Goal: Task Accomplishment & Management: Use online tool/utility

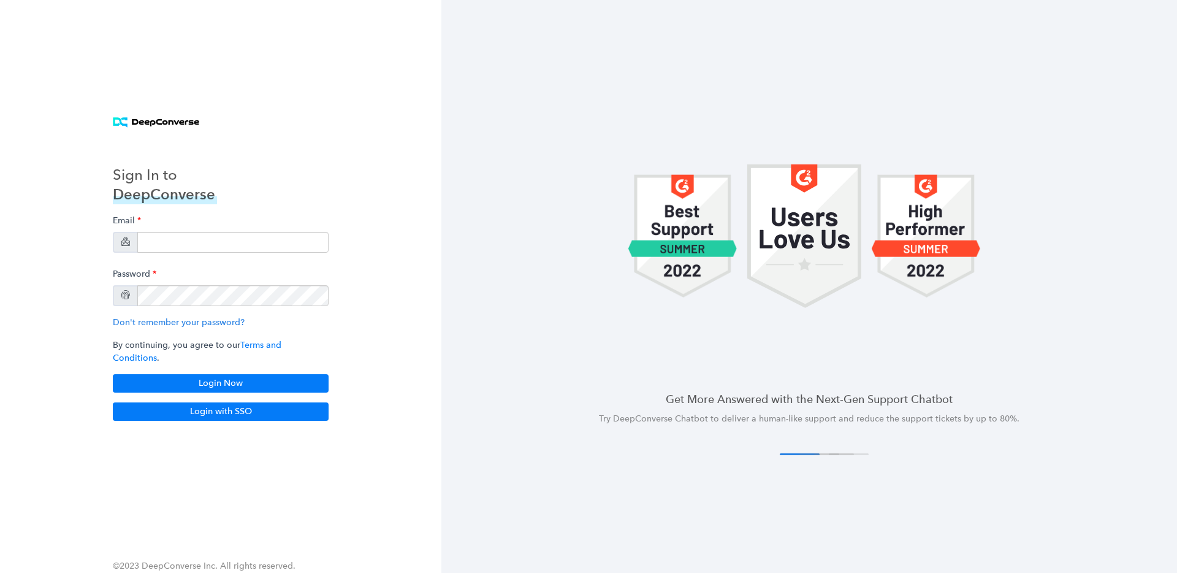
click at [227, 416] on div "Sign In to DeepConverse Email Password Don't remember your password? By continu…" at bounding box center [220, 286] width 245 height 299
click at [232, 408] on button "Login with SSO" at bounding box center [221, 411] width 216 height 18
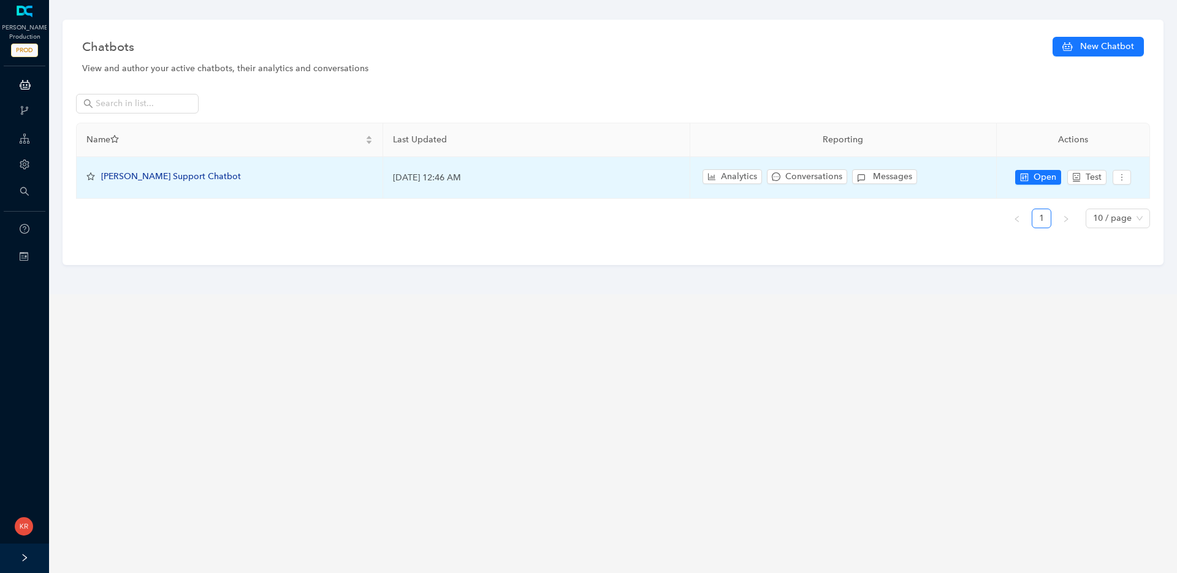
click at [135, 179] on span "Arlo Support Chatbot" at bounding box center [171, 176] width 140 height 10
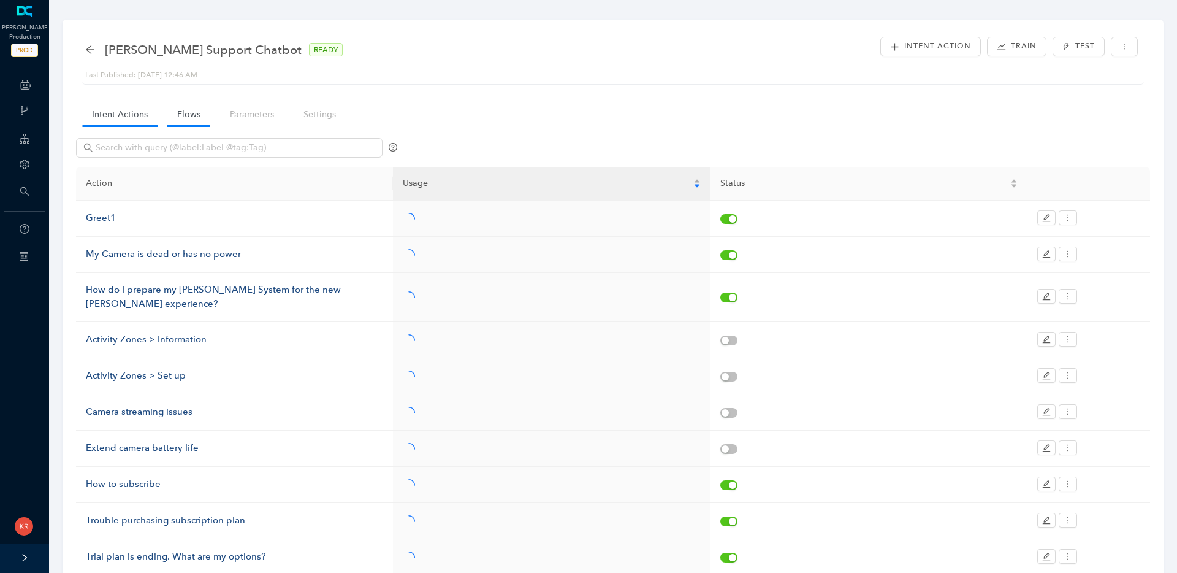
click at [183, 117] on link "Flows" at bounding box center [188, 114] width 43 height 23
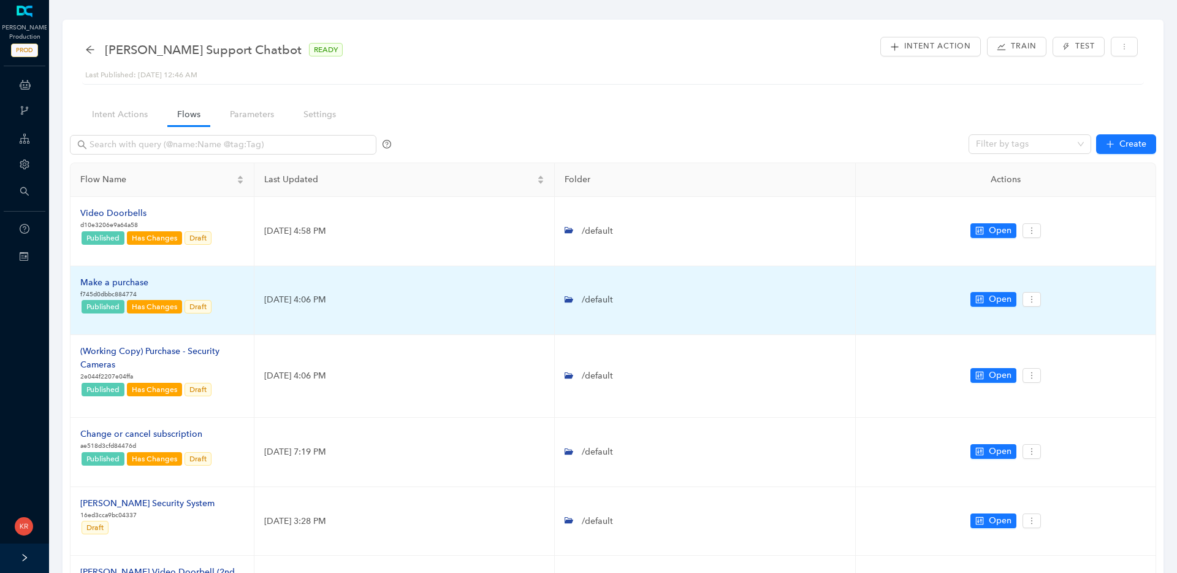
click at [131, 280] on div "Make a purchase" at bounding box center [146, 282] width 132 height 13
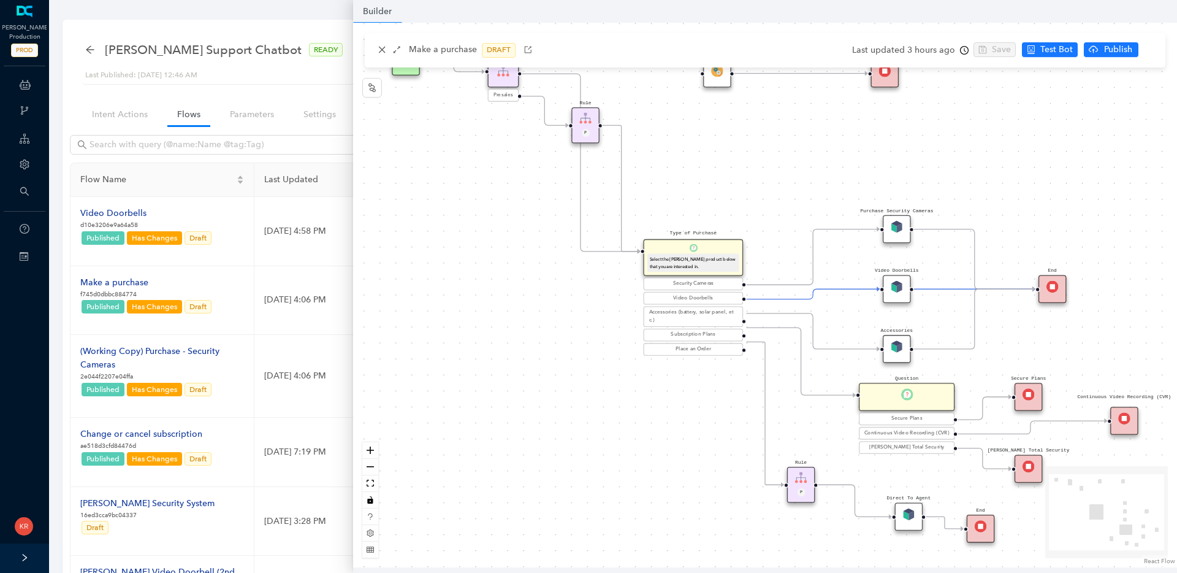
click at [902, 291] on img at bounding box center [897, 287] width 12 height 12
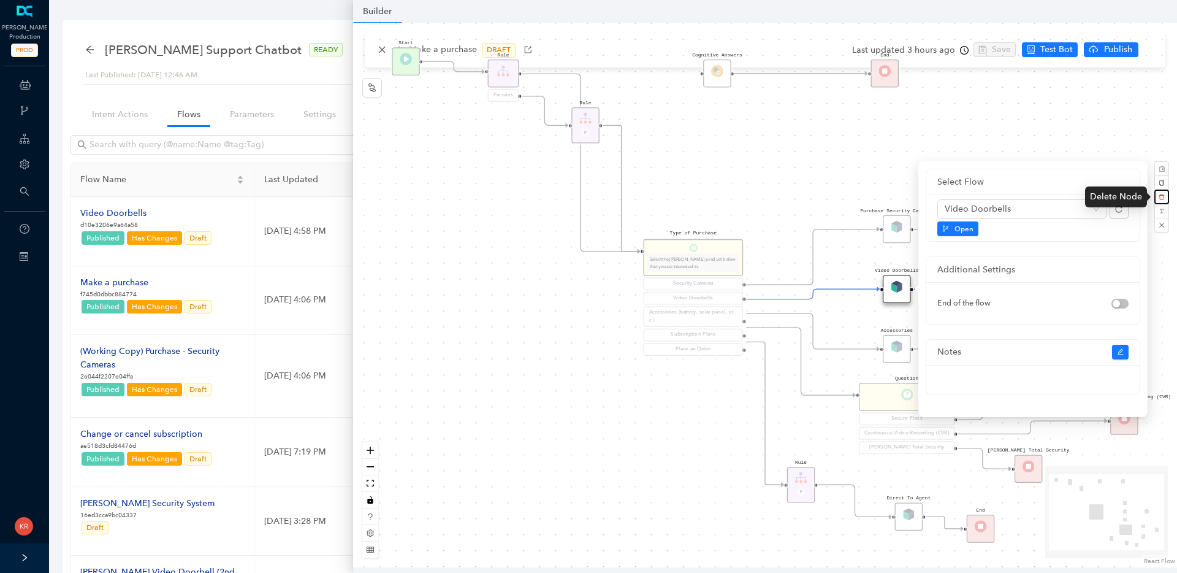
click at [1164, 195] on icon "delete" at bounding box center [1163, 197] width 6 height 6
click at [1133, 167] on span "No" at bounding box center [1137, 168] width 9 height 10
click at [1101, 207] on div "Video Doorbells" at bounding box center [1022, 209] width 169 height 20
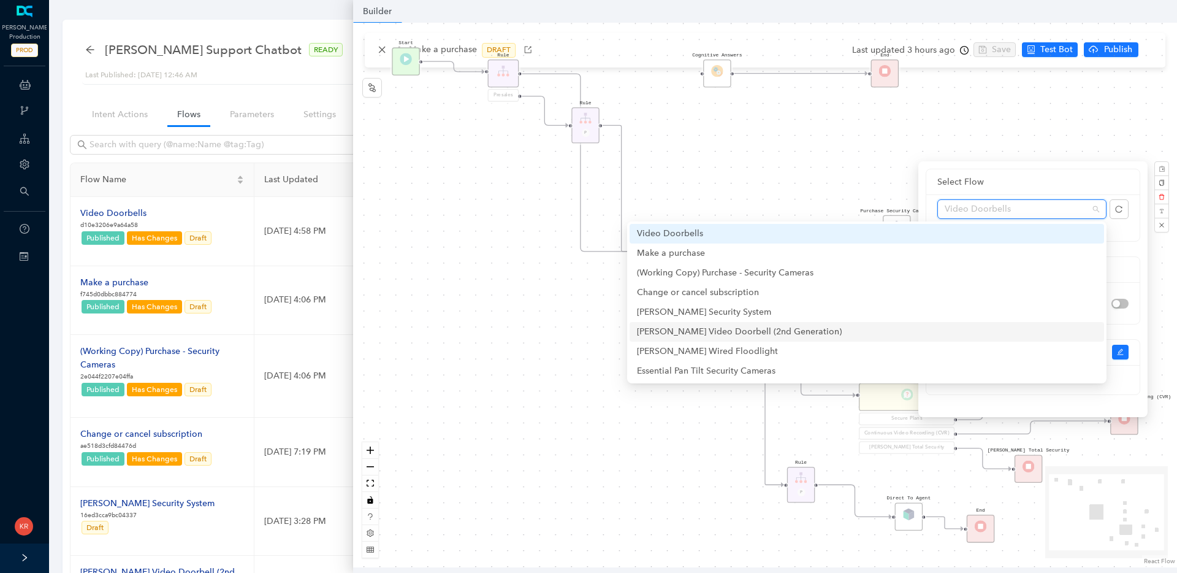
click at [939, 330] on div "Arlo Video Doorbell (2nd Generation)" at bounding box center [867, 331] width 460 height 13
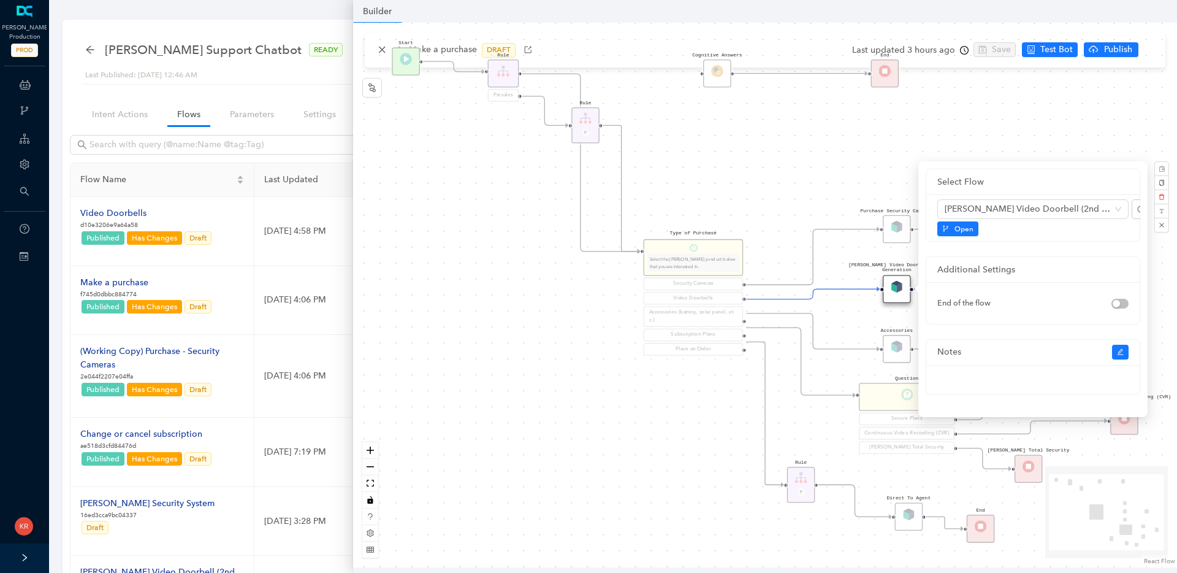
click at [952, 134] on div "Rule P Start Type of Purchase Select the Arlo product below that you are intere…" at bounding box center [765, 295] width 824 height 545
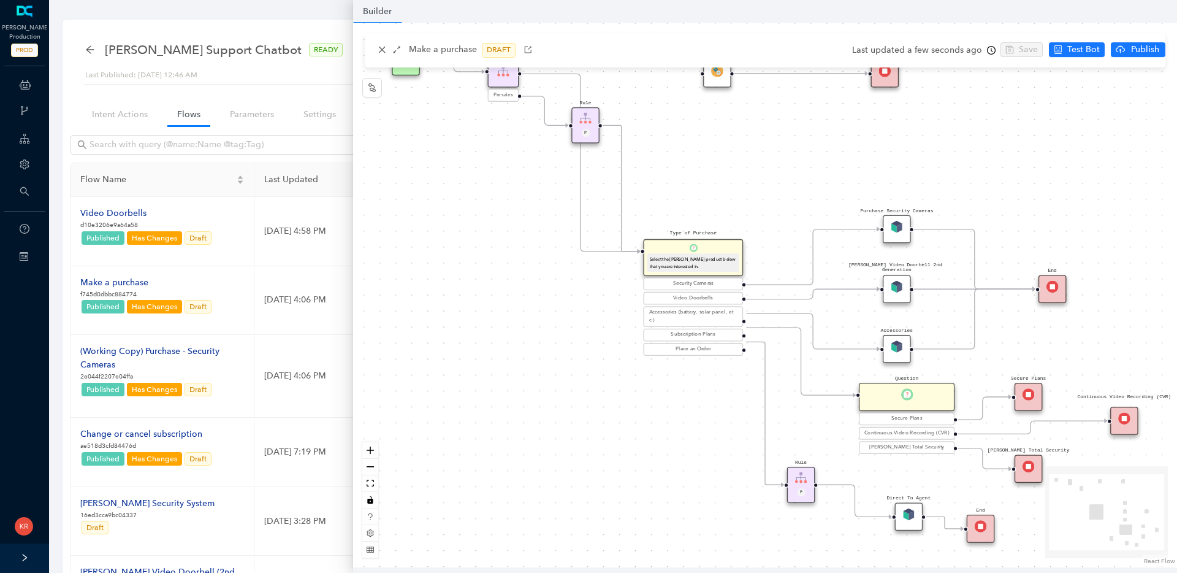
click at [902, 226] on img at bounding box center [897, 227] width 12 height 12
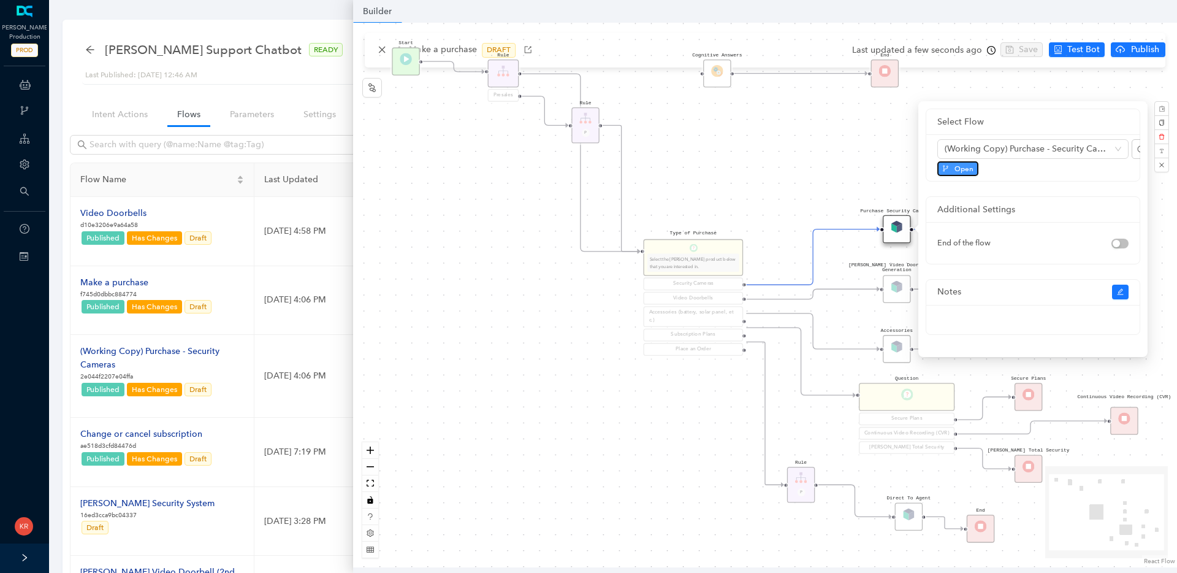
click at [961, 169] on span "Open" at bounding box center [964, 168] width 19 height 11
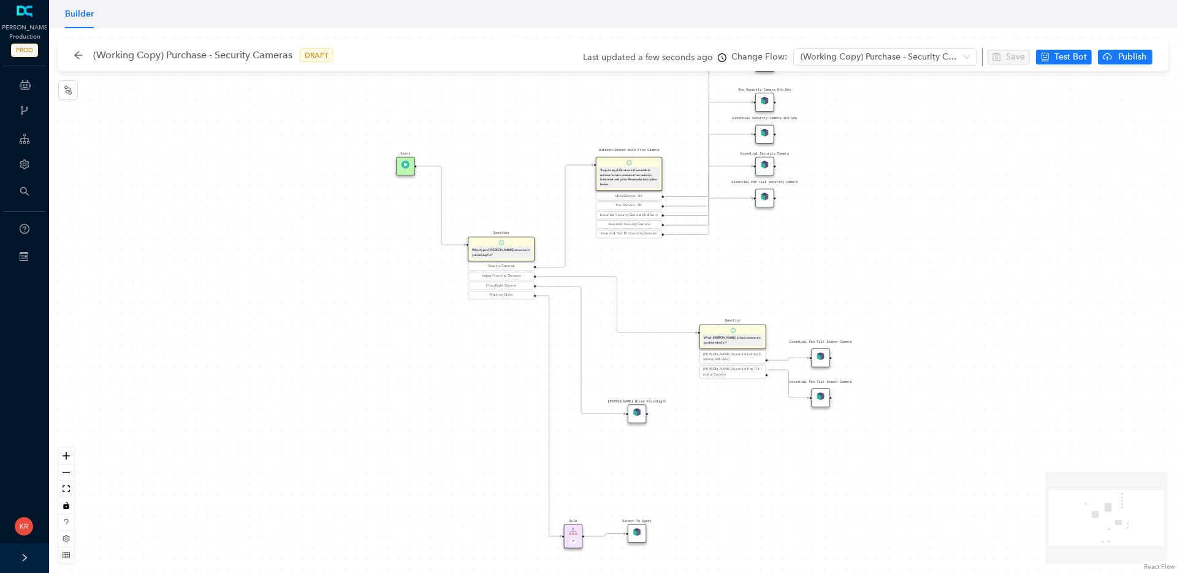
drag, startPoint x: 646, startPoint y: 524, endPoint x: 640, endPoint y: 533, distance: 10.7
click at [640, 533] on div "Direct To Agent" at bounding box center [637, 533] width 18 height 18
drag, startPoint x: 571, startPoint y: 533, endPoint x: 590, endPoint y: 459, distance: 77.2
click at [590, 459] on img at bounding box center [589, 460] width 8 height 8
drag, startPoint x: 639, startPoint y: 535, endPoint x: 669, endPoint y: 467, distance: 73.8
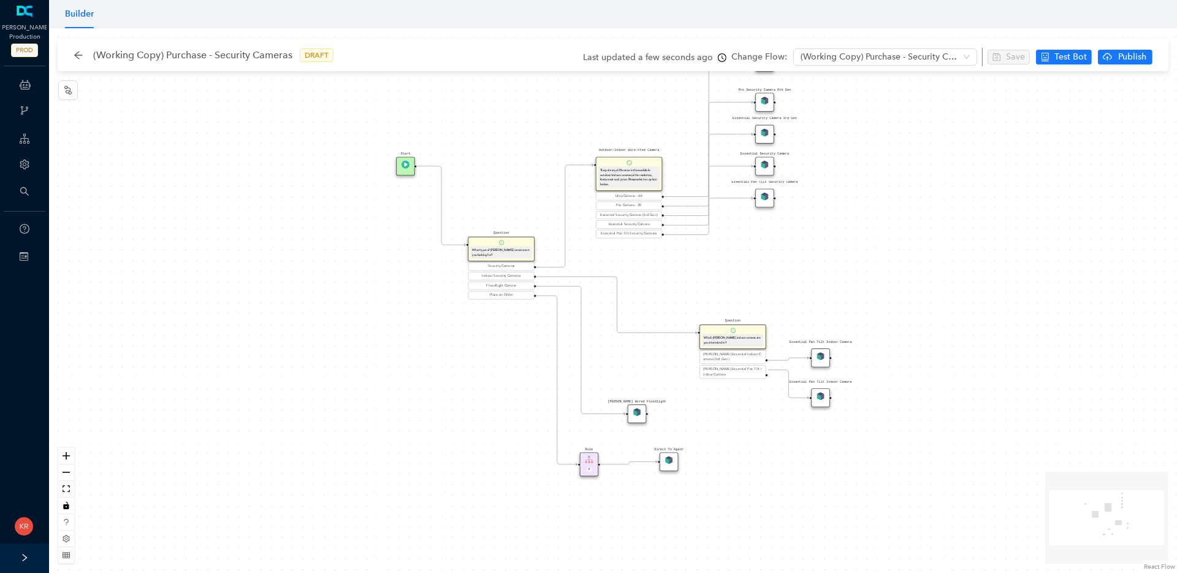
click at [669, 467] on div "Direct To Agent" at bounding box center [669, 461] width 18 height 18
drag, startPoint x: 635, startPoint y: 414, endPoint x: 652, endPoint y: 411, distance: 18.0
click at [652, 411] on img at bounding box center [653, 412] width 8 height 8
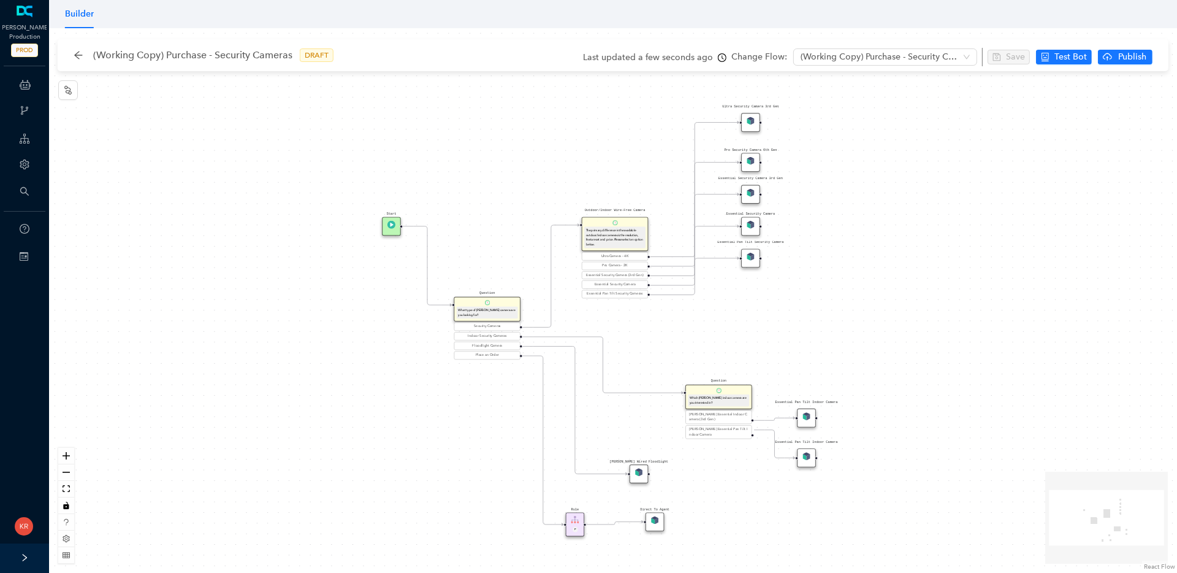
drag, startPoint x: 1025, startPoint y: 265, endPoint x: 1003, endPoint y: 357, distance: 94.7
click at [1003, 357] on div "Rule P Start Question What type of Arlo camera are you looking for? Security Ca…" at bounding box center [613, 300] width 1128 height 545
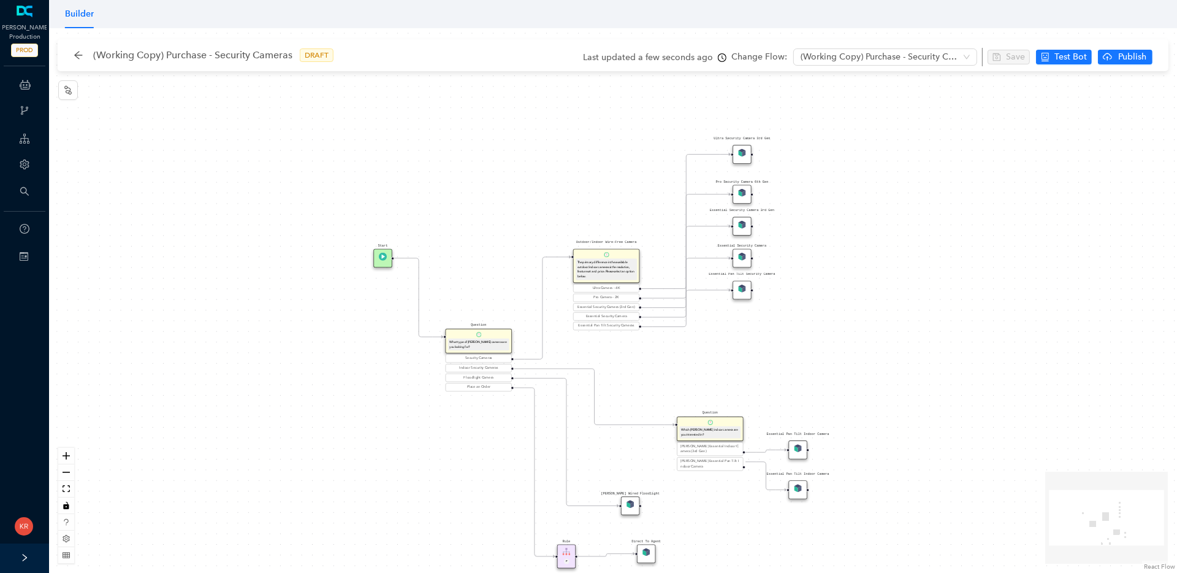
click at [745, 154] on img at bounding box center [742, 152] width 8 height 8
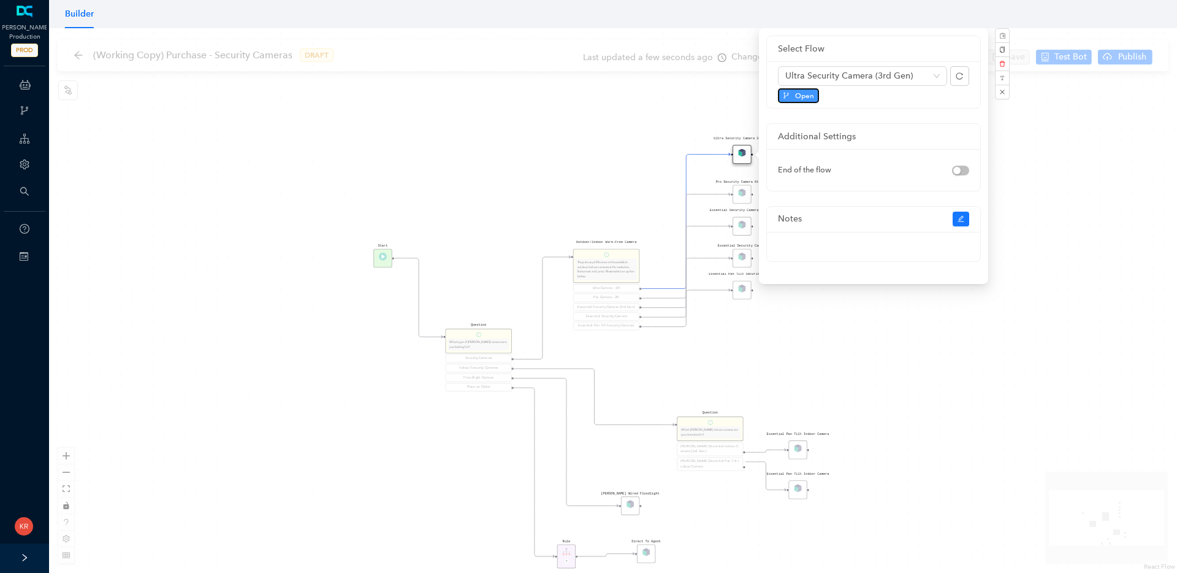
click at [806, 97] on span "Open" at bounding box center [804, 95] width 19 height 11
click at [662, 134] on div "Rule P Start Question What type of Arlo camera are you looking for? Security Ca…" at bounding box center [613, 300] width 1128 height 545
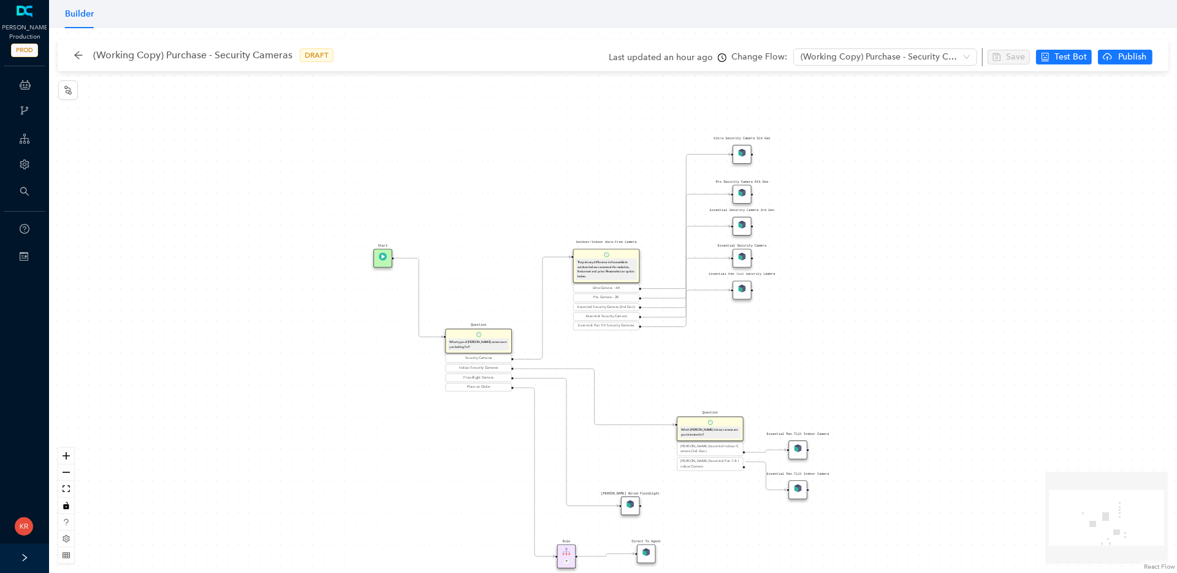
click at [752, 193] on div at bounding box center [752, 194] width 3 height 3
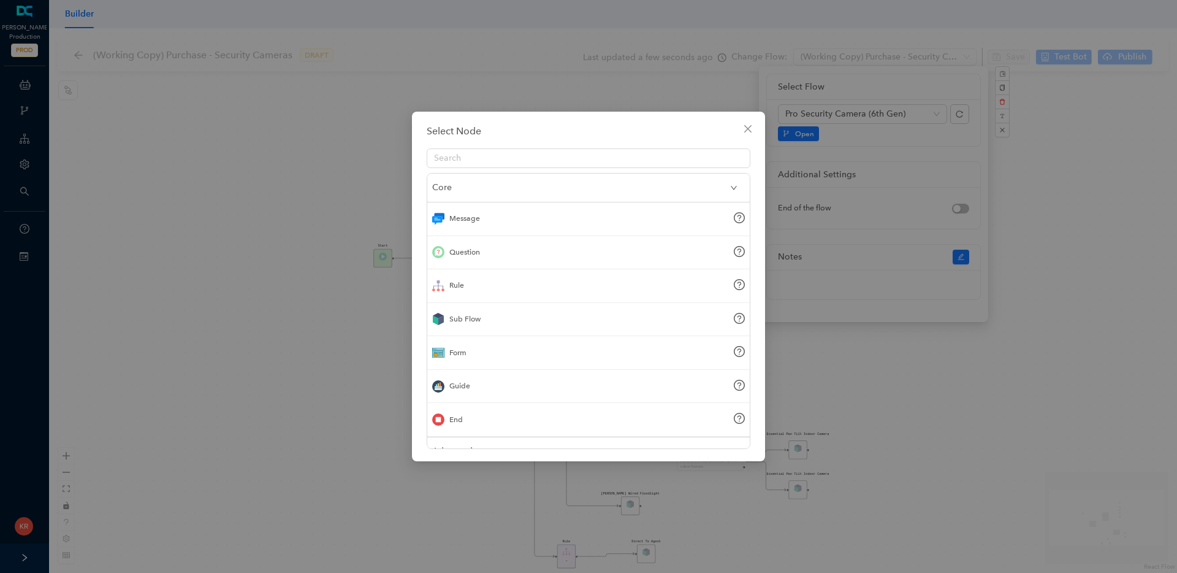
click at [589, 91] on div "Select Node Core Message Question Rule Sub Flow Form Guide End Advanced Add Ons" at bounding box center [588, 286] width 1177 height 573
click at [600, 72] on div "Select Node Core Message Question Rule Sub Flow Form Guide End Advanced Add Ons" at bounding box center [588, 286] width 1177 height 573
click at [820, 145] on div "Select Node Core Message Question Rule Sub Flow Form Guide End Advanced Add Ons" at bounding box center [588, 286] width 1177 height 573
click at [812, 136] on div "Select Node Core Message Question Rule Sub Flow Form Guide End Advanced Add Ons" at bounding box center [588, 286] width 1177 height 573
click at [809, 136] on div "Select Node Core Message Question Rule Sub Flow Form Guide End Advanced Add Ons" at bounding box center [588, 286] width 1177 height 573
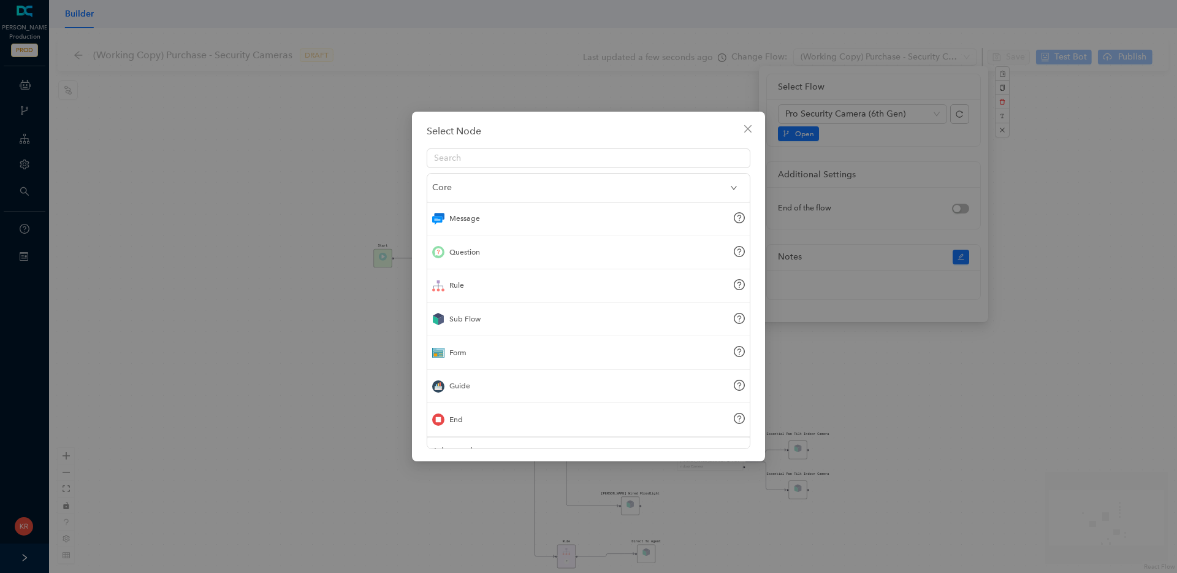
click at [808, 143] on div "Select Node Core Message Question Rule Sub Flow Form Guide End Advanced Add Ons" at bounding box center [588, 286] width 1177 height 573
click at [744, 131] on icon "close" at bounding box center [748, 129] width 10 height 10
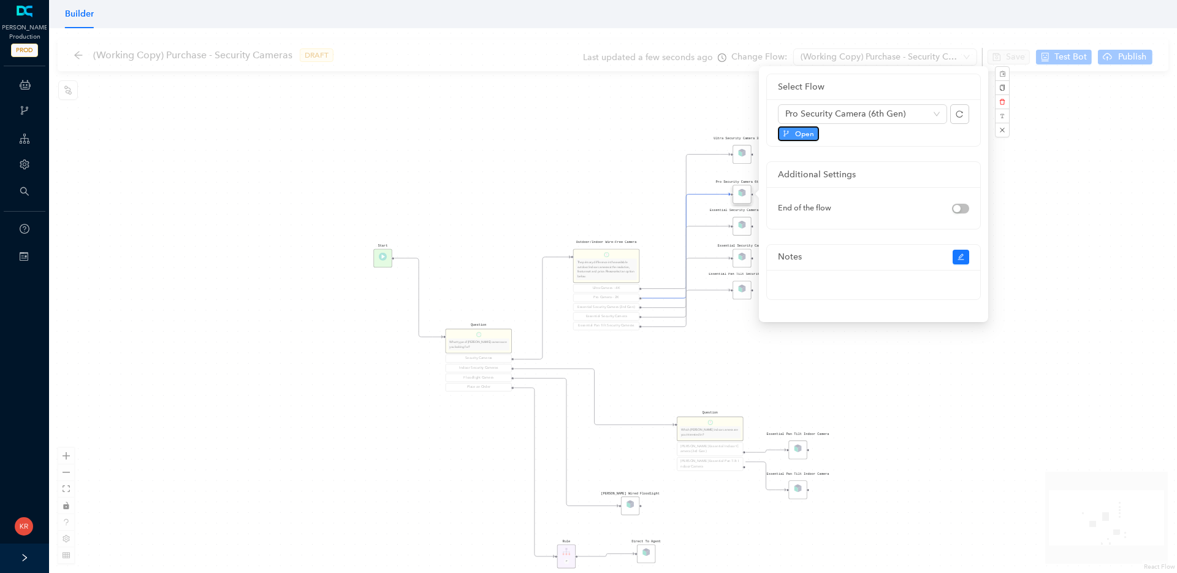
click at [790, 135] on button "Open" at bounding box center [798, 133] width 41 height 15
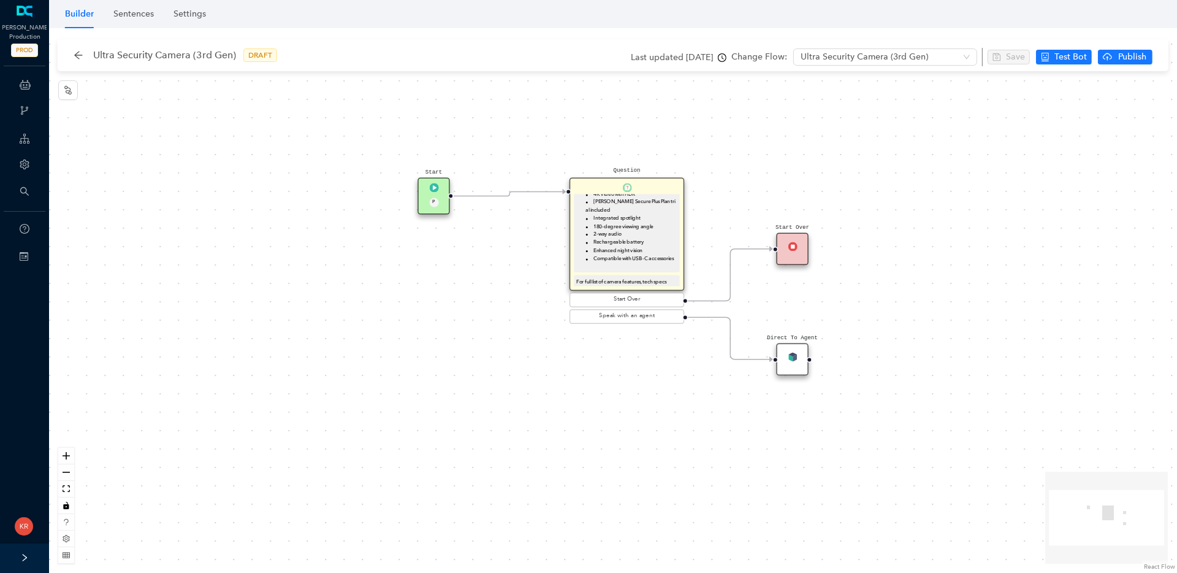
click at [645, 254] on li "Compatible with USB-C accessories" at bounding box center [631, 258] width 91 height 8
click at [627, 253] on div "For full list of camera features, tech specs and buying options for the Arlo Ul…" at bounding box center [626, 260] width 101 height 32
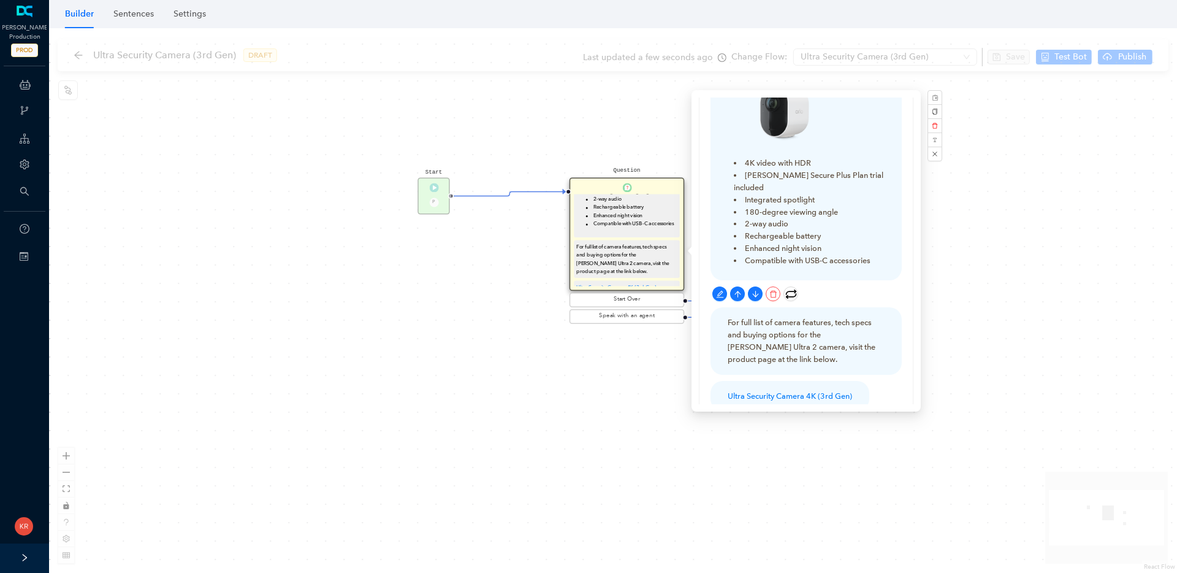
scroll to position [148, 0]
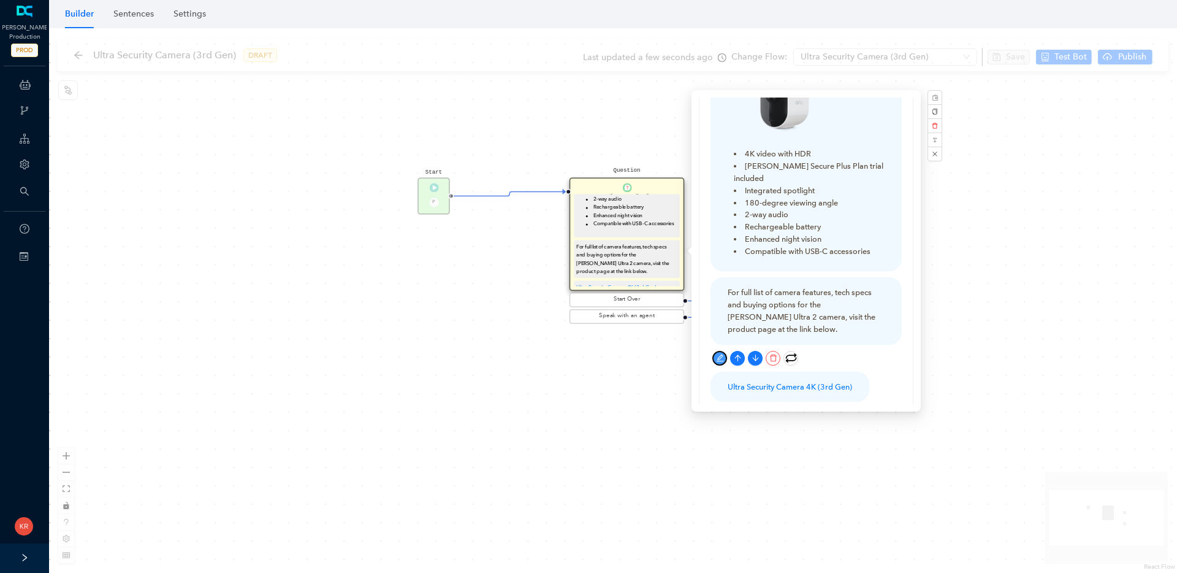
click at [722, 354] on icon "edit" at bounding box center [719, 357] width 7 height 7
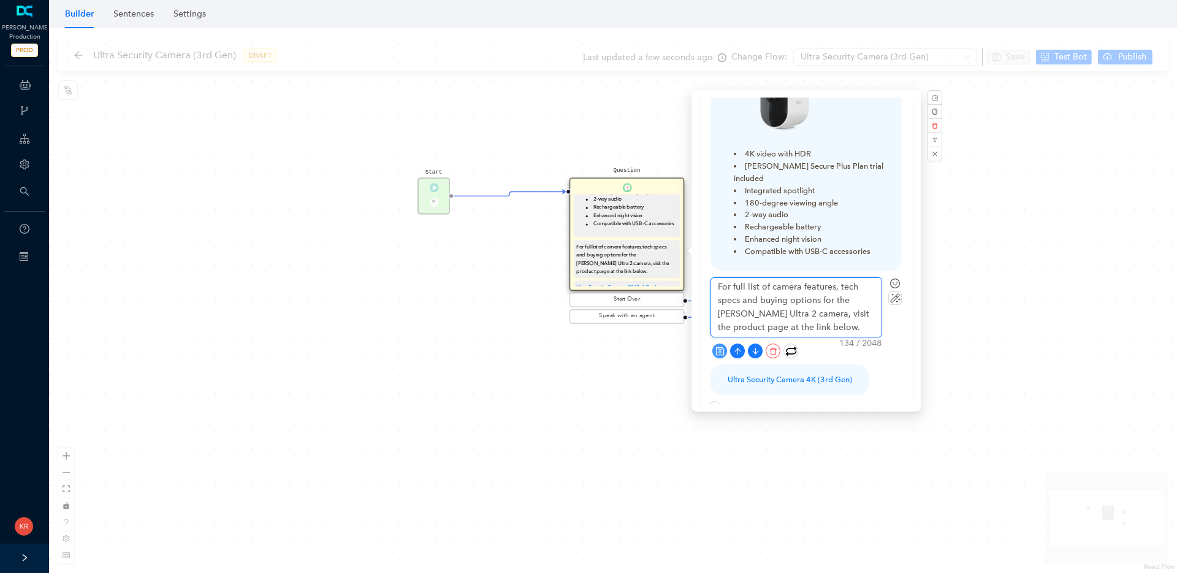
click at [744, 286] on textarea "For full list of camera features, tech specs and buying options for the Arlo Ul…" at bounding box center [796, 307] width 170 height 59
type textarea "For full list of camera features, tech specs and buying options for the Arlo Ul…"
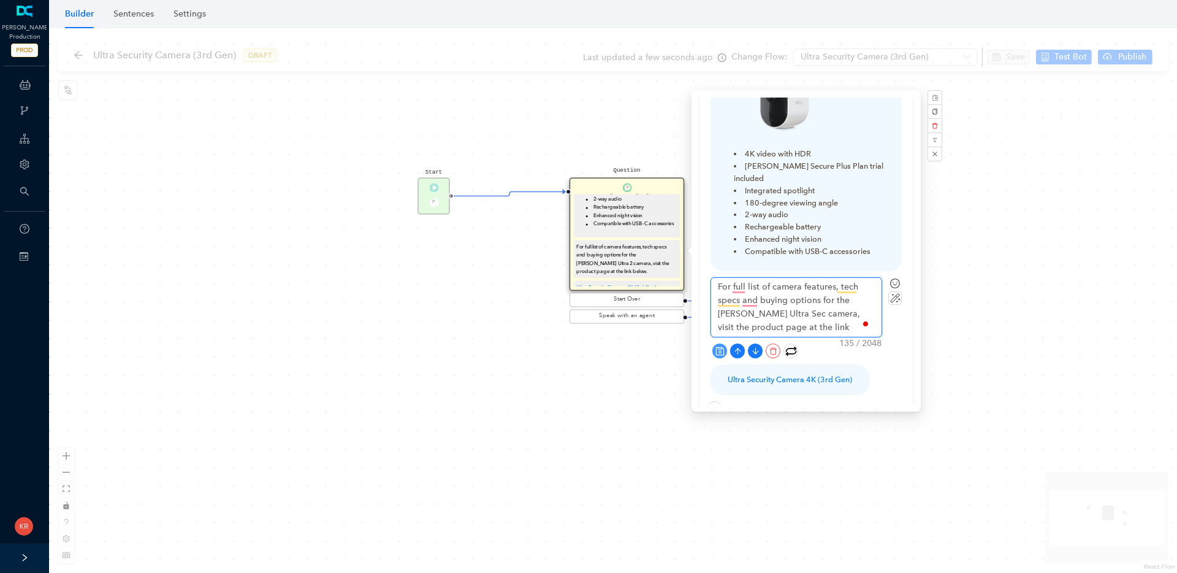
type textarea "For full list of camera features, tech specs and buying options for the Arlo Ul…"
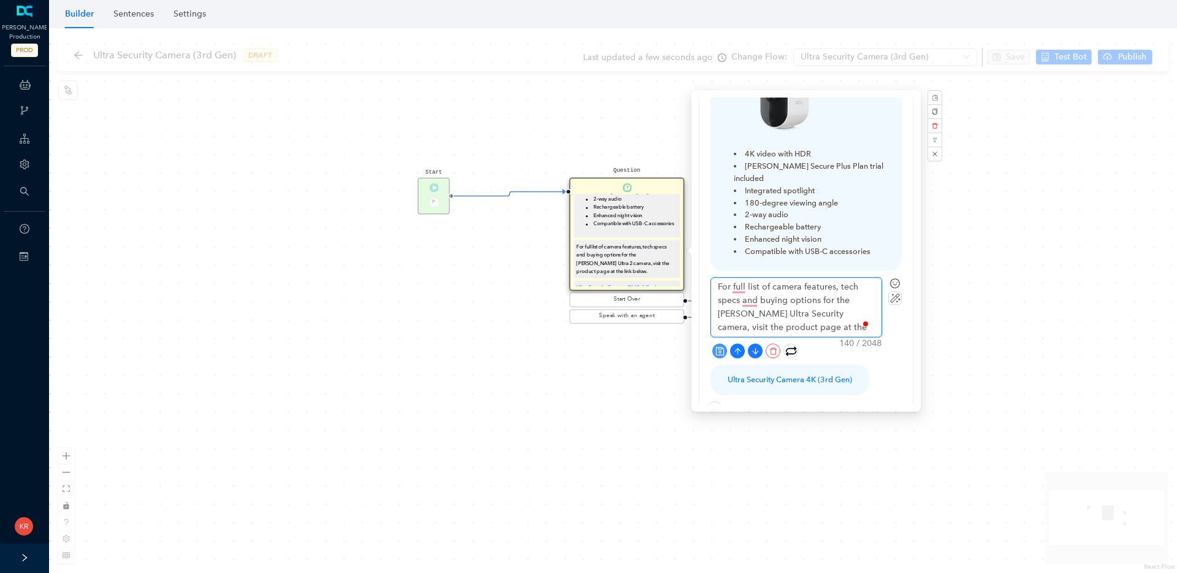
type textarea "For full list of camera features, tech specs and buying options for the Arlo Ul…"
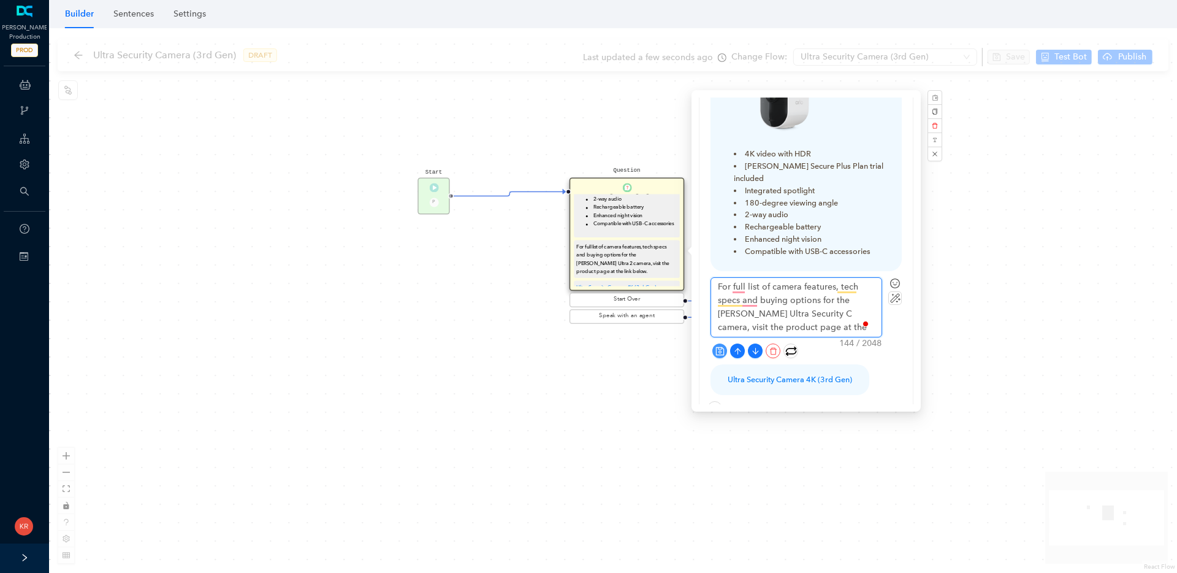
type textarea "For full list of camera features, tech specs and buying options for the Arlo Ul…"
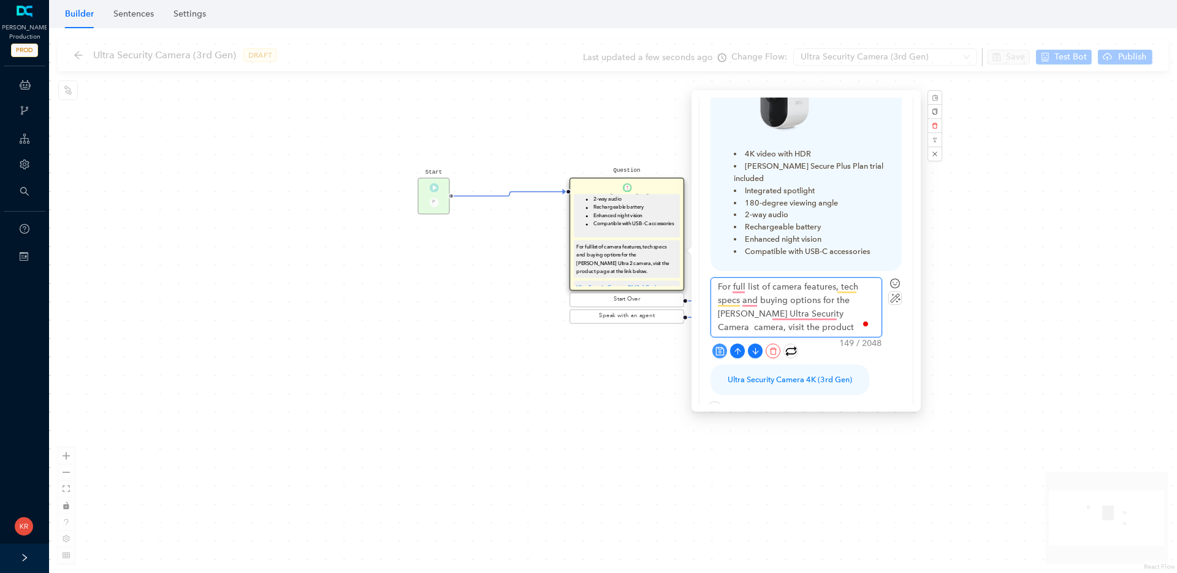
type textarea "For full list of camera features, tech specs and buying options for the Arlo Ul…"
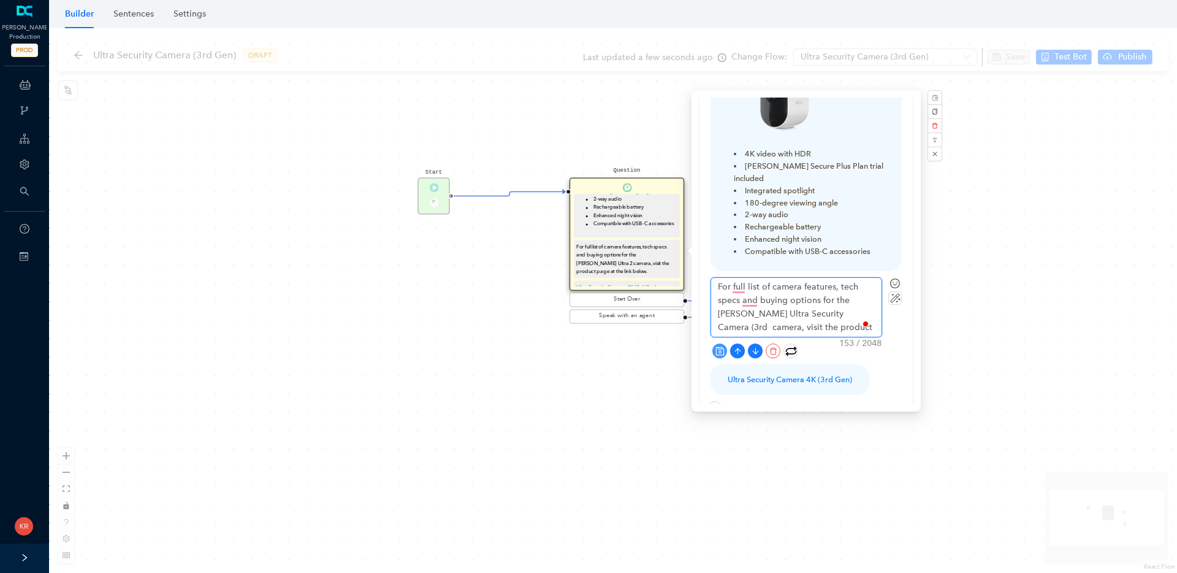
type textarea "For full list of camera features, tech specs and buying options for the Arlo Ul…"
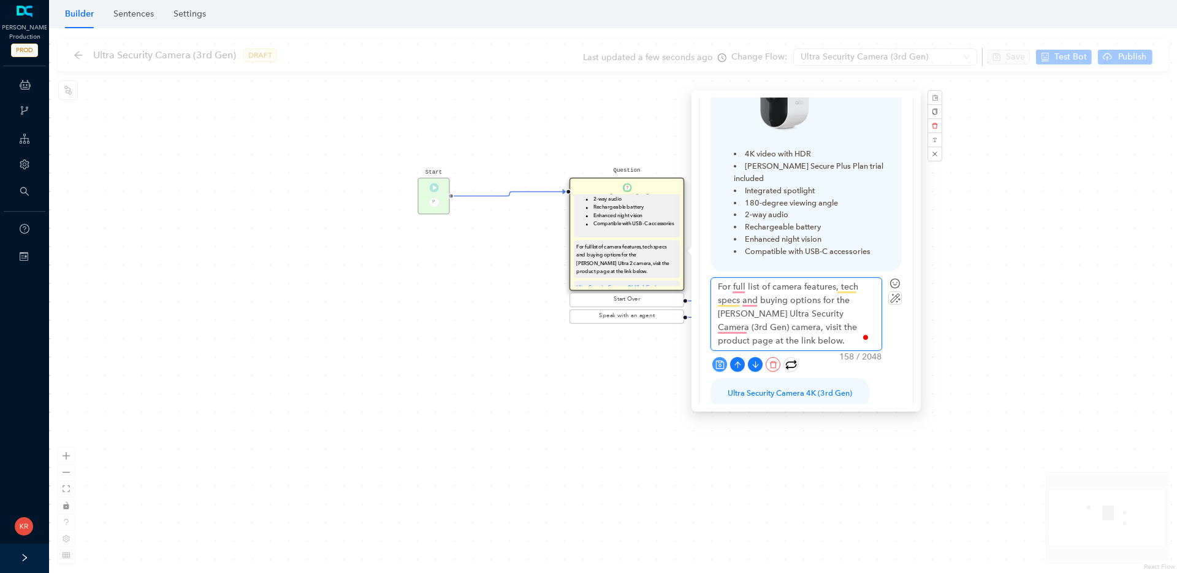
click at [747, 303] on textarea "For full list of camera features, tech specs and buying options for the Arlo Ul…" at bounding box center [796, 314] width 170 height 72
type textarea "For full list of camera features, tech specs and buying options for the Arlo Ul…"
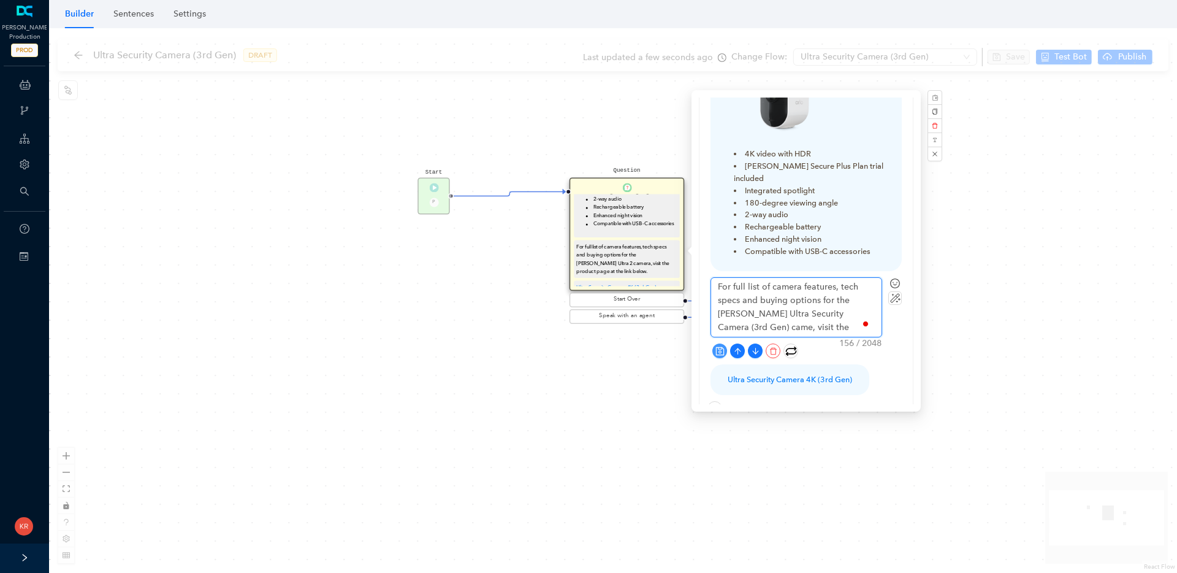
type textarea "For full list of camera features, tech specs and buying options for the Arlo Ul…"
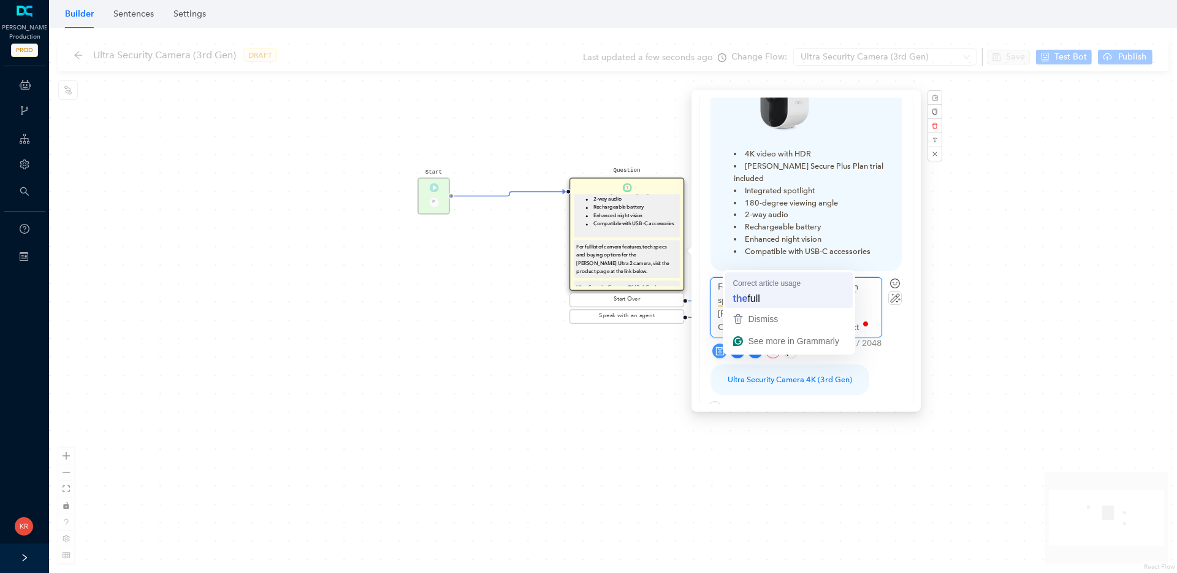
type textarea "For full list of camera features, tech specs and buying options for the Arlo Ul…"
type textarea "For the full list of camera features, tech specs and buying options for the Arl…"
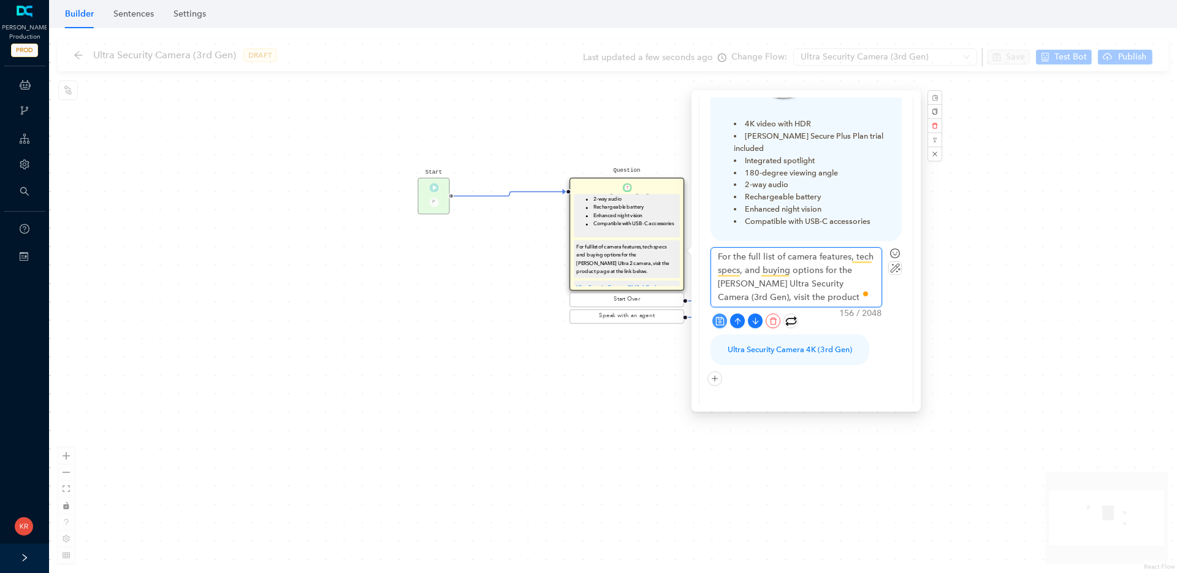
scroll to position [188, 0]
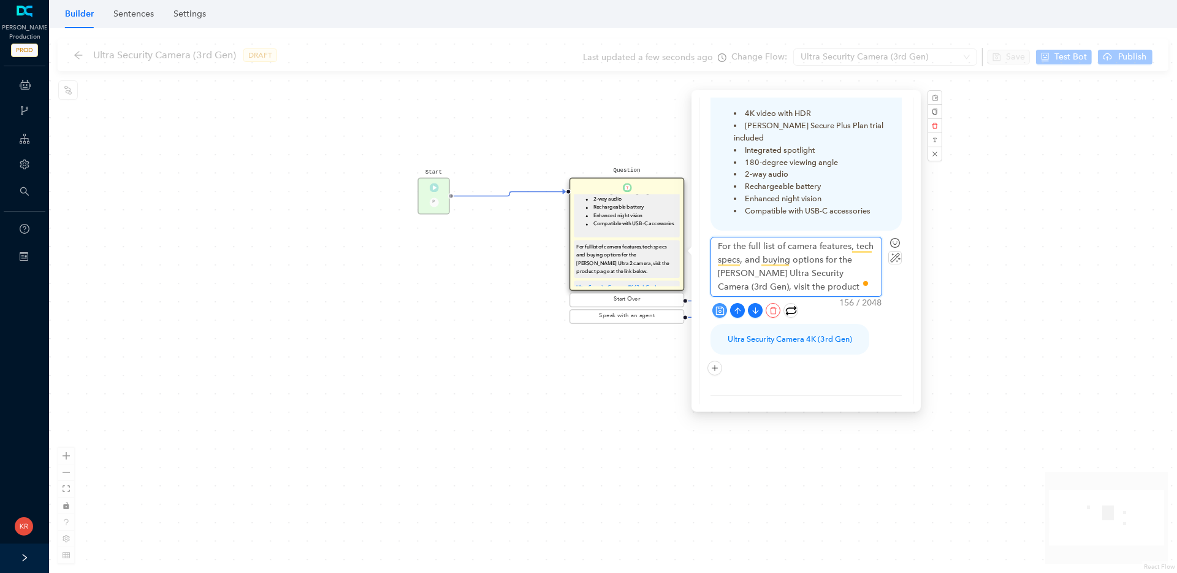
click at [841, 251] on textarea "For the full list of camera features, tech specs, and buying options for the Ar…" at bounding box center [796, 266] width 170 height 59
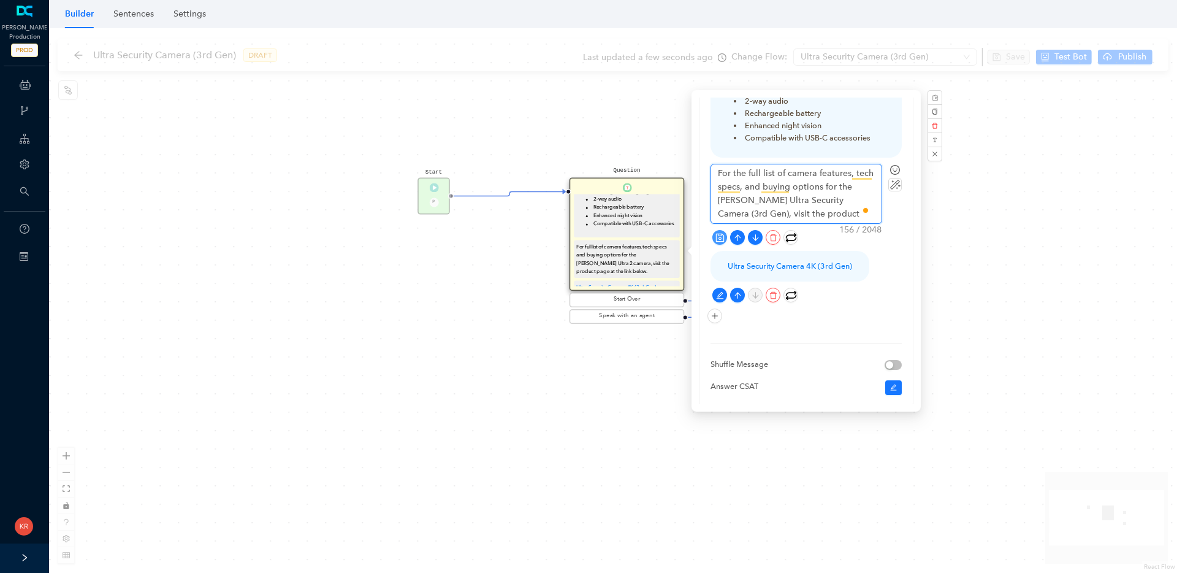
scroll to position [262, 0]
type textarea "For the full list of camera features, tech specs, and buying options for the Ar…"
click at [721, 232] on icon "save" at bounding box center [720, 236] width 9 height 9
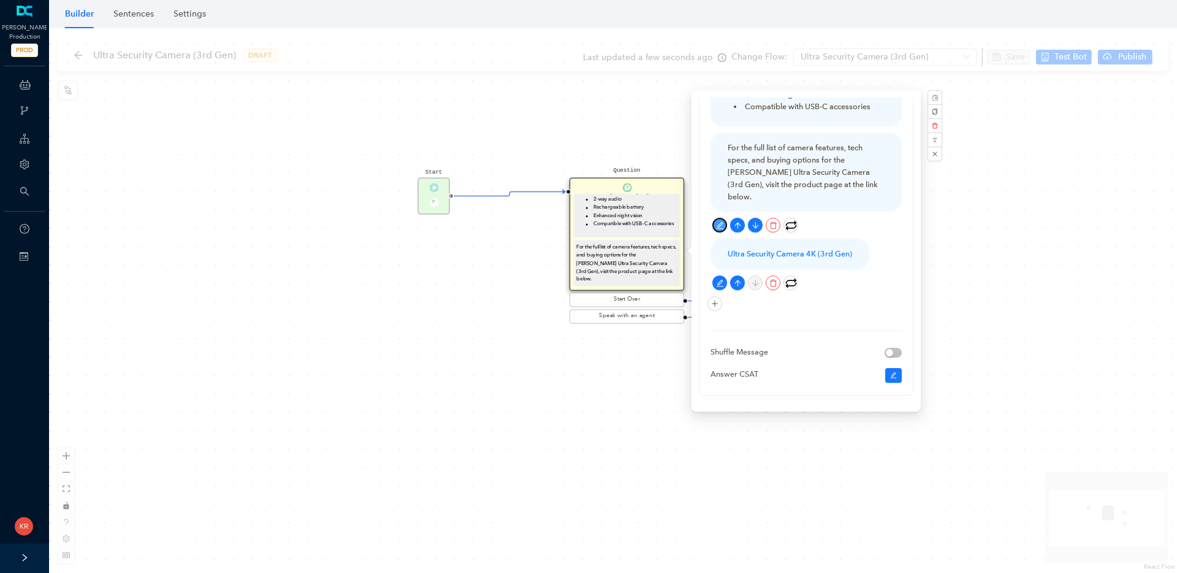
scroll to position [301, 0]
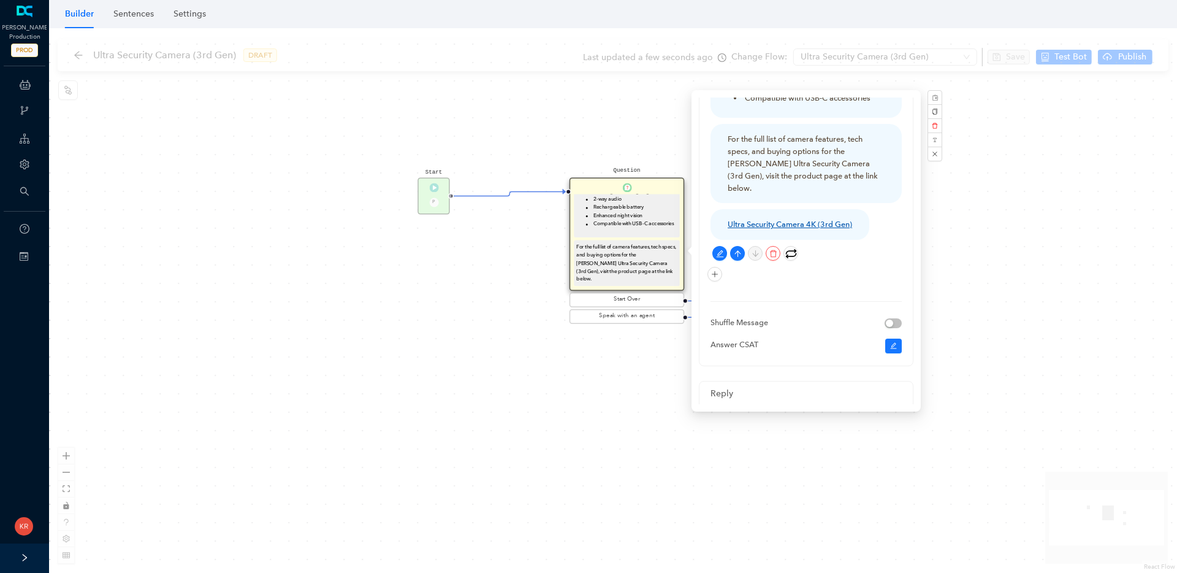
click at [817, 220] on link "Ultra Security Camera 4K (3rd Gen)" at bounding box center [790, 224] width 124 height 9
click at [529, 377] on div "Start P Question The Arlo Ultra Security Camera 4K (3rd Gen) has the following …" at bounding box center [613, 300] width 1128 height 545
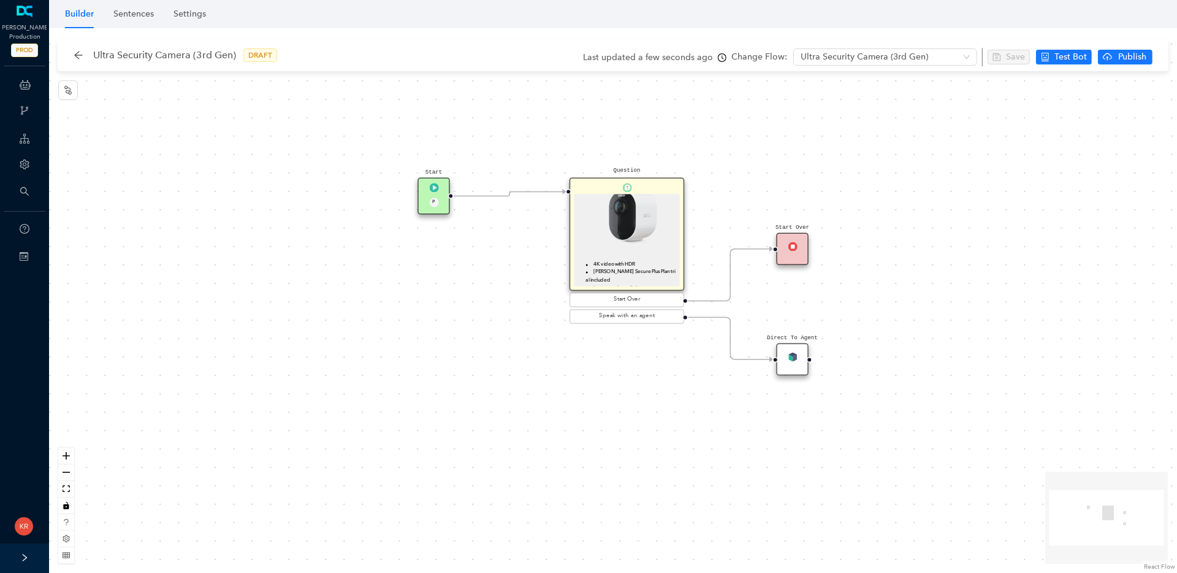
scroll to position [0, 0]
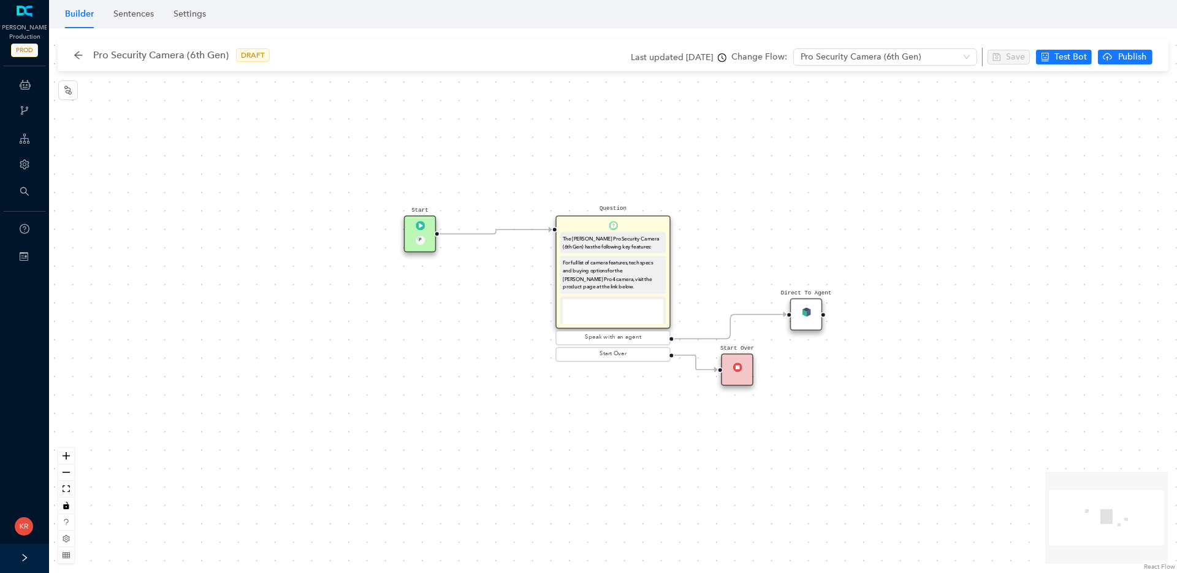
click at [613, 258] on div "For full list of camera features, tech specs and buying options for the [PERSON…" at bounding box center [613, 274] width 106 height 37
click at [612, 258] on div "For full list of camera features, tech specs and buying options for the [PERSON…" at bounding box center [613, 274] width 106 height 37
click at [581, 246] on div "The [PERSON_NAME] Pro Security Camera (6th Gen) has the following key features:" at bounding box center [613, 242] width 101 height 16
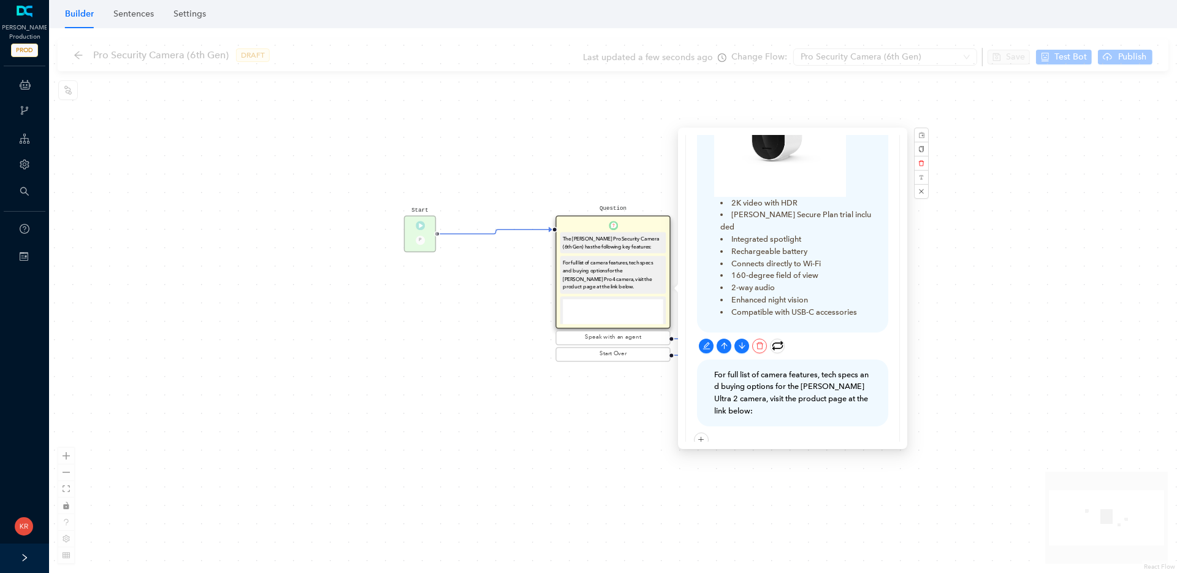
scroll to position [310, 0]
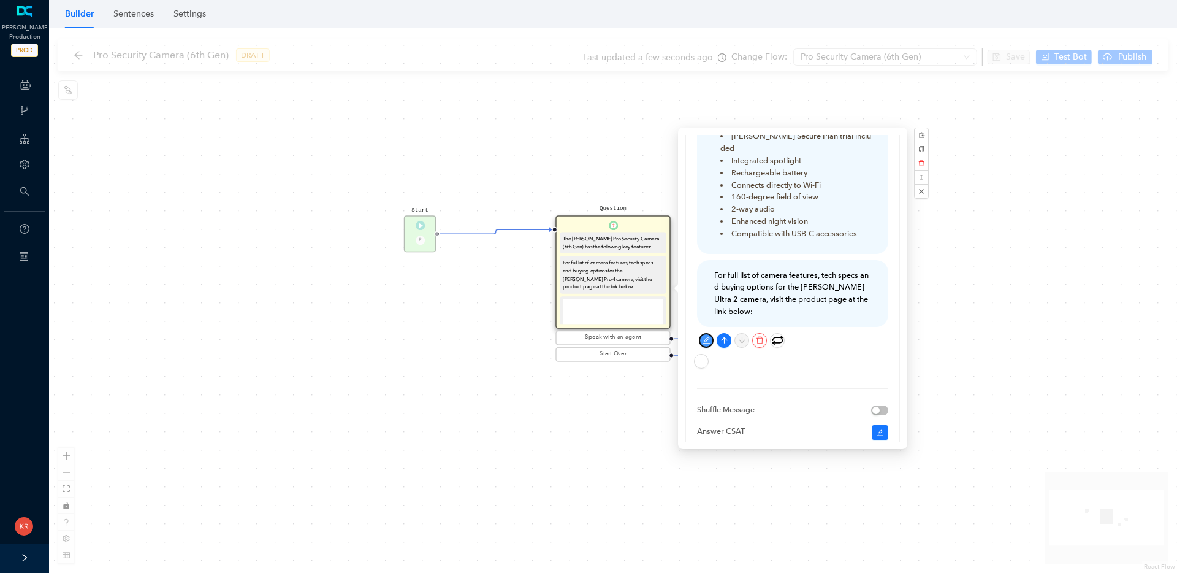
click at [706, 337] on icon "edit" at bounding box center [706, 340] width 7 height 7
click at [705, 337] on icon "edit" at bounding box center [706, 340] width 7 height 7
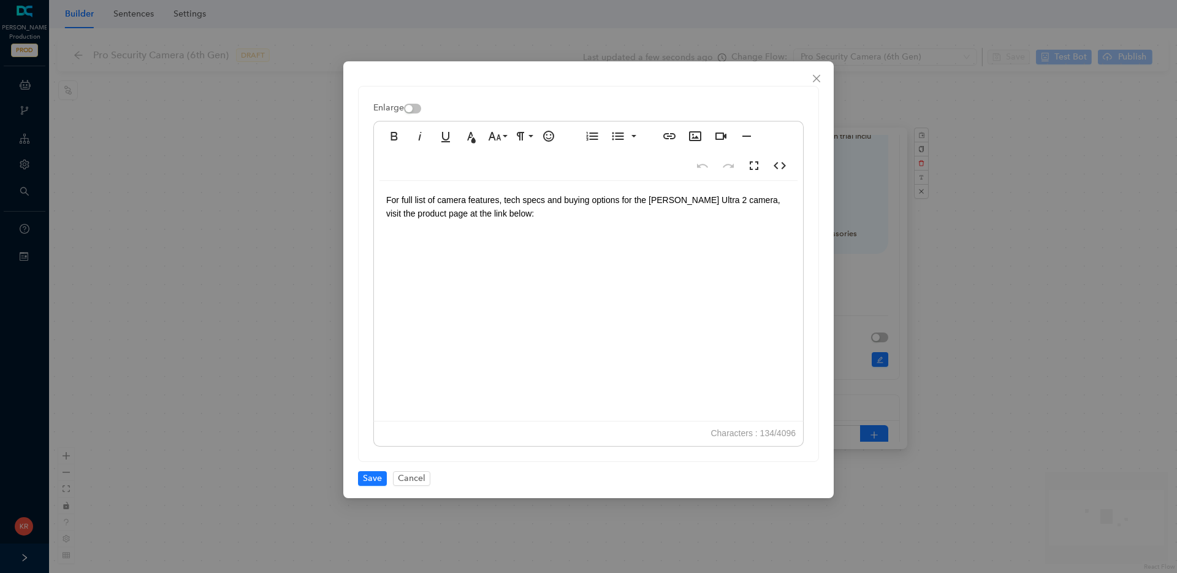
click at [401, 201] on span "For full list of camera features, tech specs and buying options for the [PERSON…" at bounding box center [584, 206] width 397 height 23
click at [557, 199] on span "For the full list of camera features, tech specs and buying options for the Arl…" at bounding box center [575, 206] width 378 height 23
click at [546, 178] on div "Bold Italic Underline Text Color Font Size 8 9 10 11 12 14 18 24 30 36 48 60 72…" at bounding box center [588, 151] width 430 height 60
click at [558, 198] on span "For the full list of camera features, tech specs and buying options for the Arl…" at bounding box center [575, 206] width 378 height 23
drag, startPoint x: 707, startPoint y: 199, endPoint x: 665, endPoint y: 198, distance: 41.7
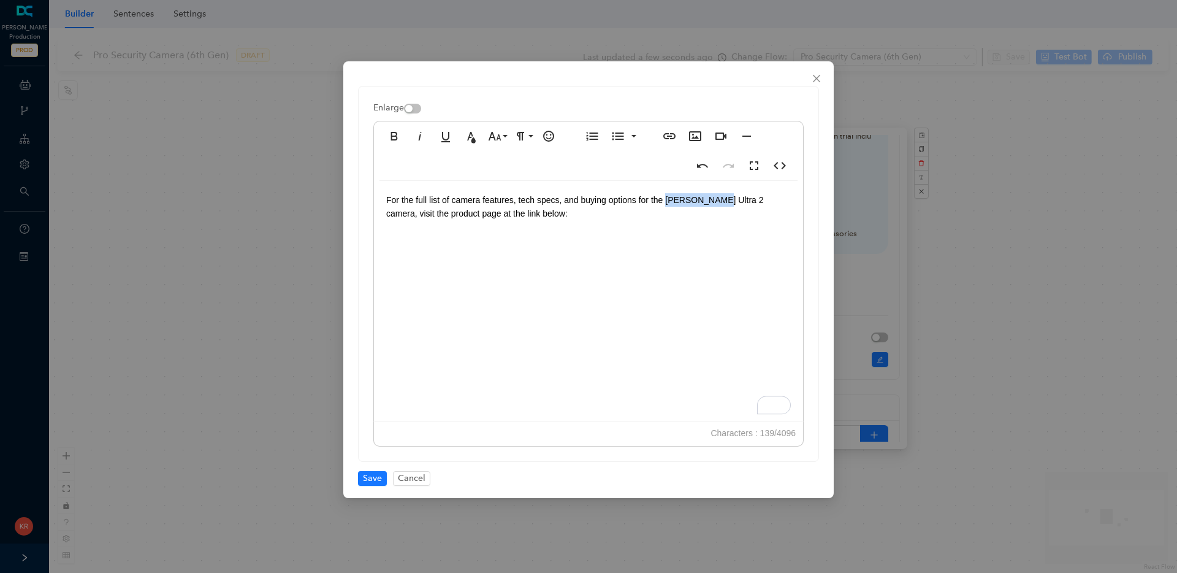
click at [665, 198] on span "For the full list of camera features, tech specs, and buying options for the Ar…" at bounding box center [576, 206] width 380 height 23
click at [373, 479] on span "Save" at bounding box center [372, 478] width 19 height 13
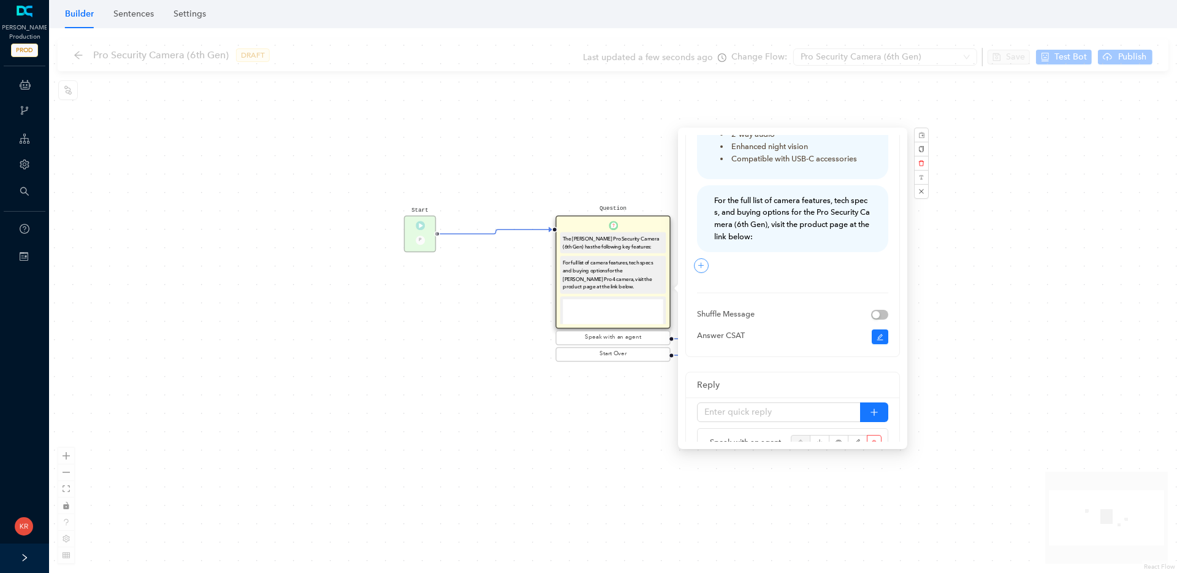
scroll to position [378, 0]
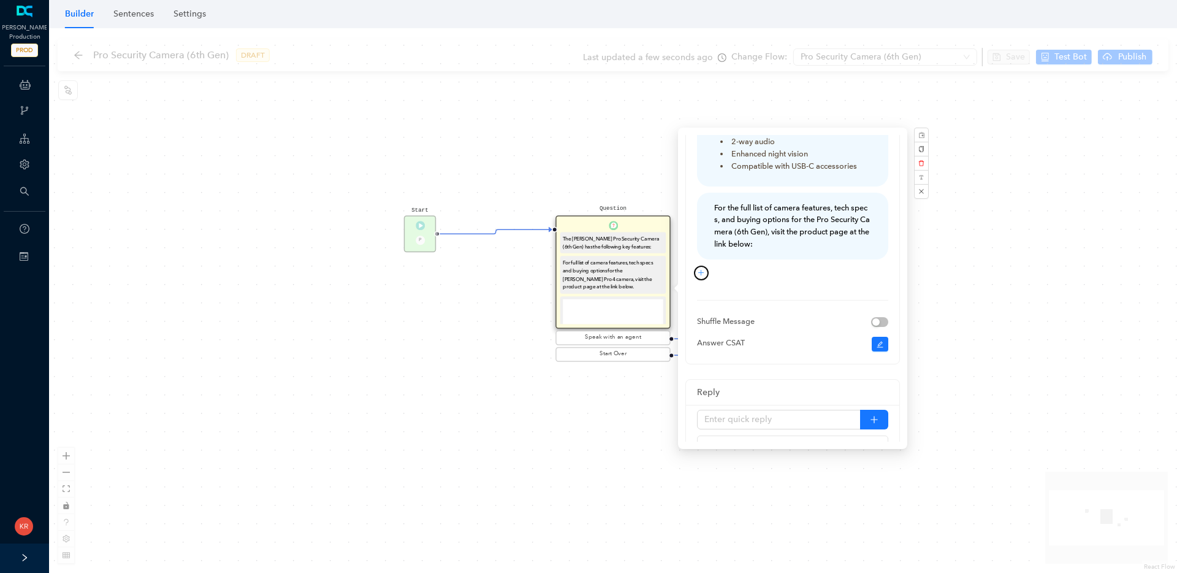
click at [702, 269] on icon "plus" at bounding box center [701, 272] width 7 height 7
click at [693, 321] on link "Link" at bounding box center [680, 321] width 25 height 13
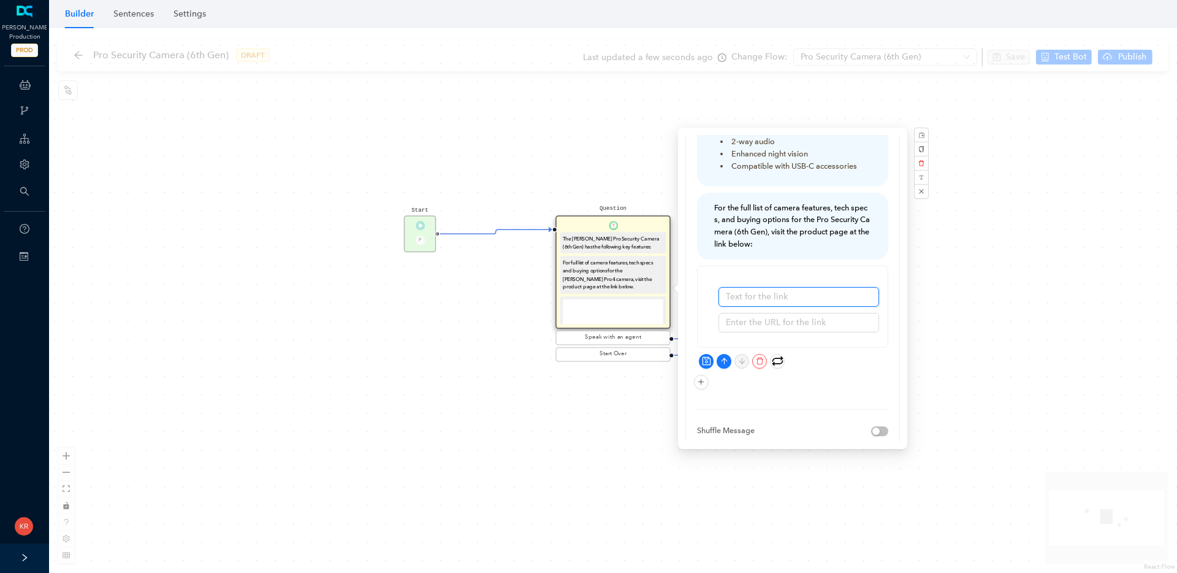
click at [743, 287] on input "text" at bounding box center [799, 297] width 161 height 20
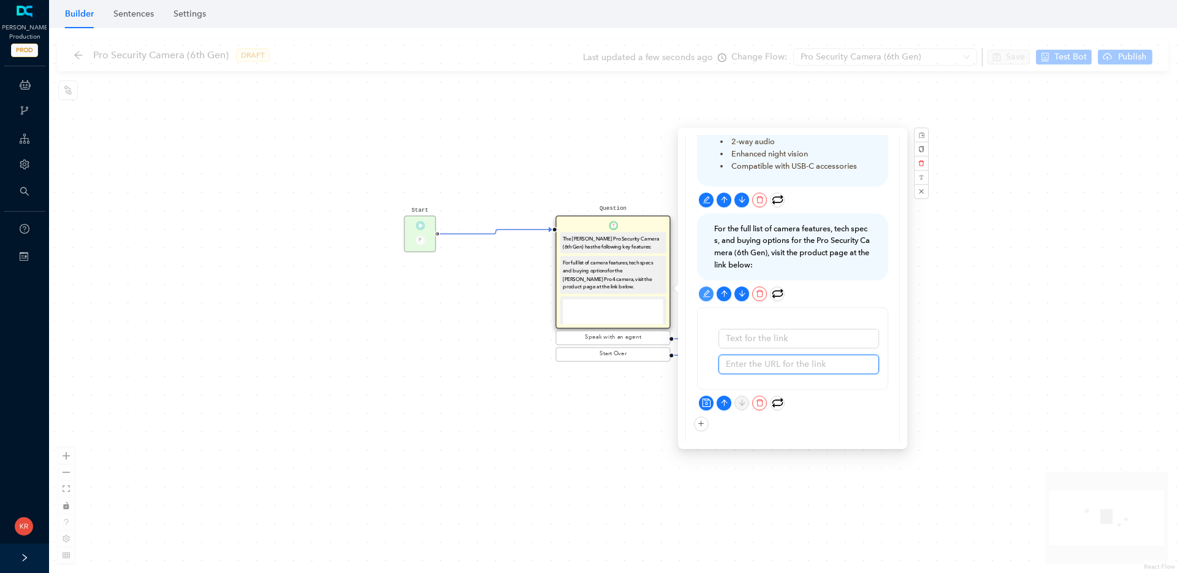
click at [789, 354] on input "text" at bounding box center [799, 364] width 161 height 20
paste input "https://us.arlo.com/products/arlo-pro-6"
type input "https://us.arlo.com/products/arlo-pro-6"
click at [795, 329] on input "text" at bounding box center [799, 339] width 161 height 20
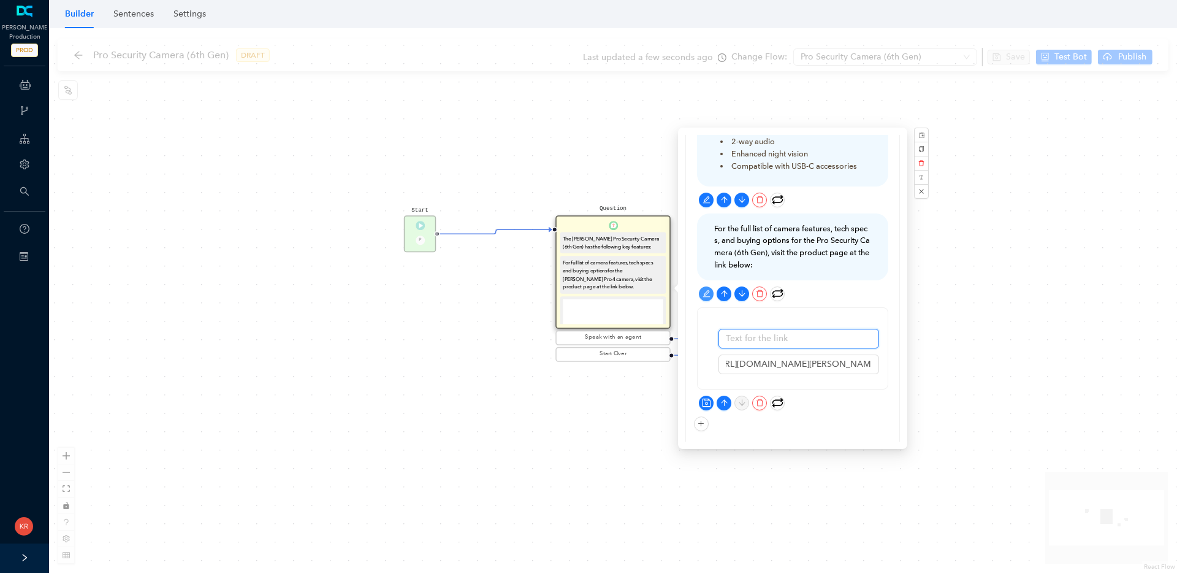
scroll to position [0, 0]
type input "Arlo Pro 6"
click at [708, 398] on icon "save" at bounding box center [706, 402] width 9 height 9
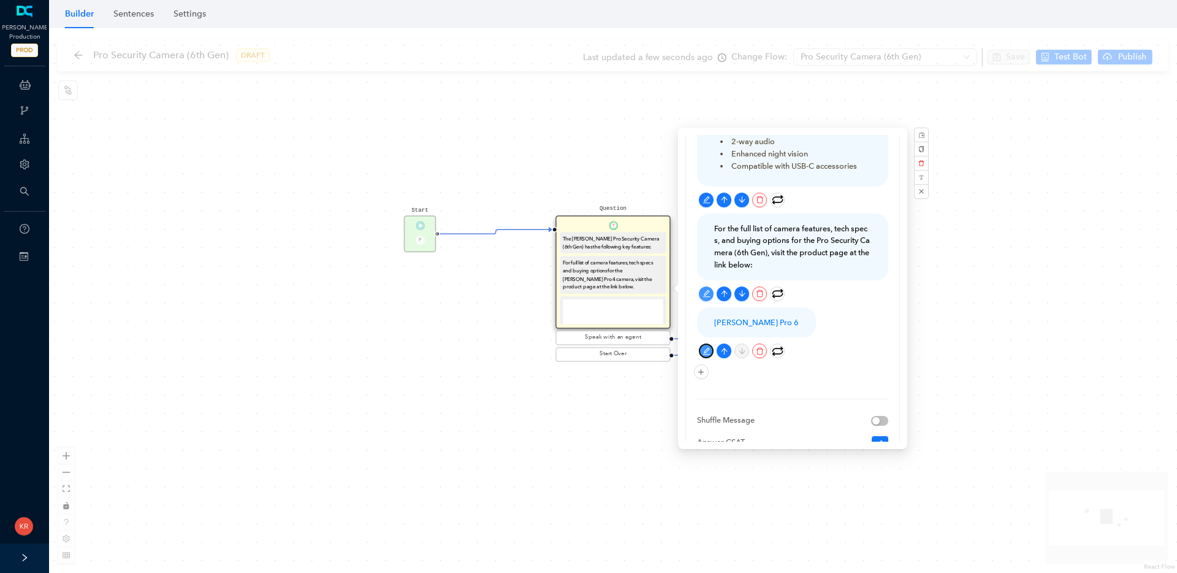
click at [706, 347] on icon "edit" at bounding box center [707, 351] width 8 height 8
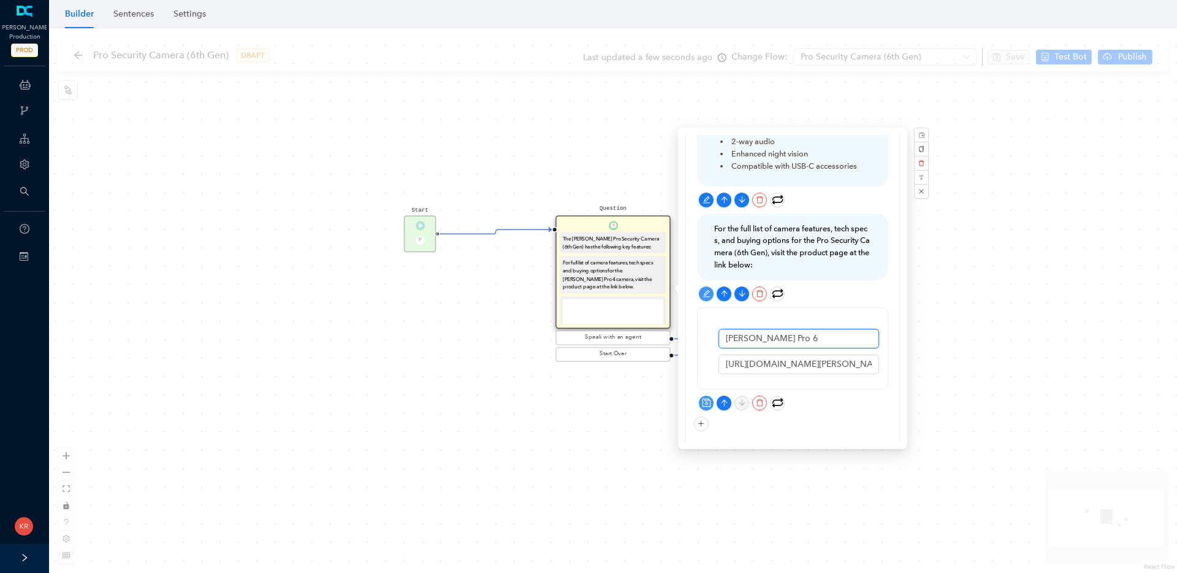
click at [774, 329] on input "Arlo Pro 6" at bounding box center [799, 339] width 161 height 20
type input "Arlo Pro Security Camera (6th Gen)"
click at [709, 398] on icon "save" at bounding box center [706, 402] width 9 height 9
